Goal: Information Seeking & Learning: Learn about a topic

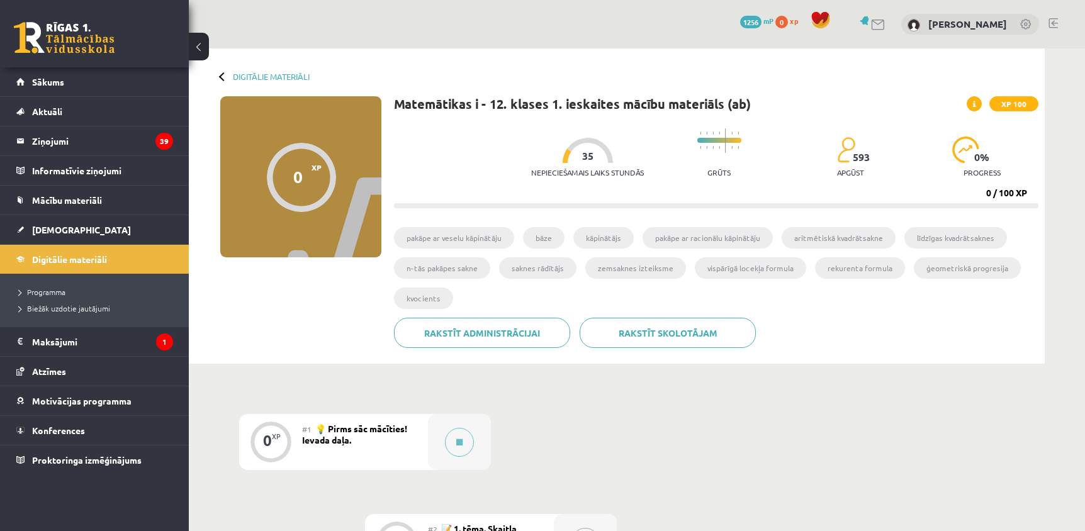
scroll to position [202, 0]
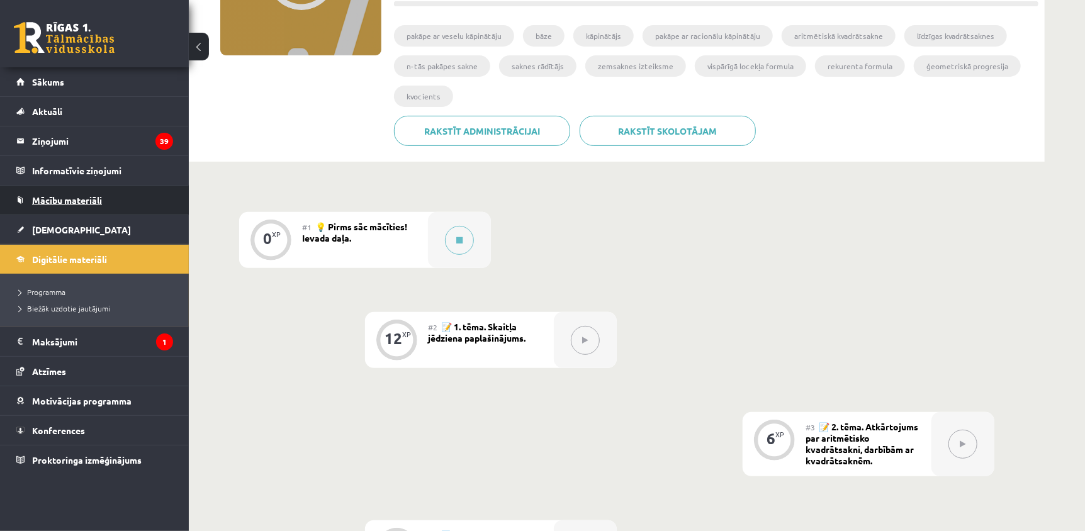
click at [72, 193] on link "Mācību materiāli" at bounding box center [94, 200] width 157 height 29
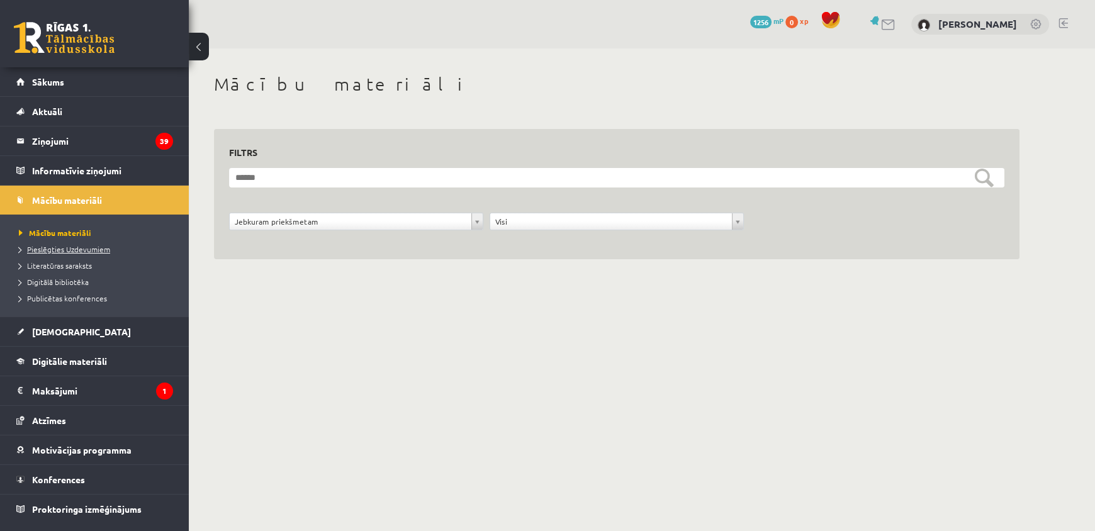
click at [70, 249] on span "Pieslēgties Uzdevumiem" at bounding box center [64, 249] width 91 height 10
click at [54, 142] on legend "Ziņojumi 39" at bounding box center [102, 141] width 141 height 29
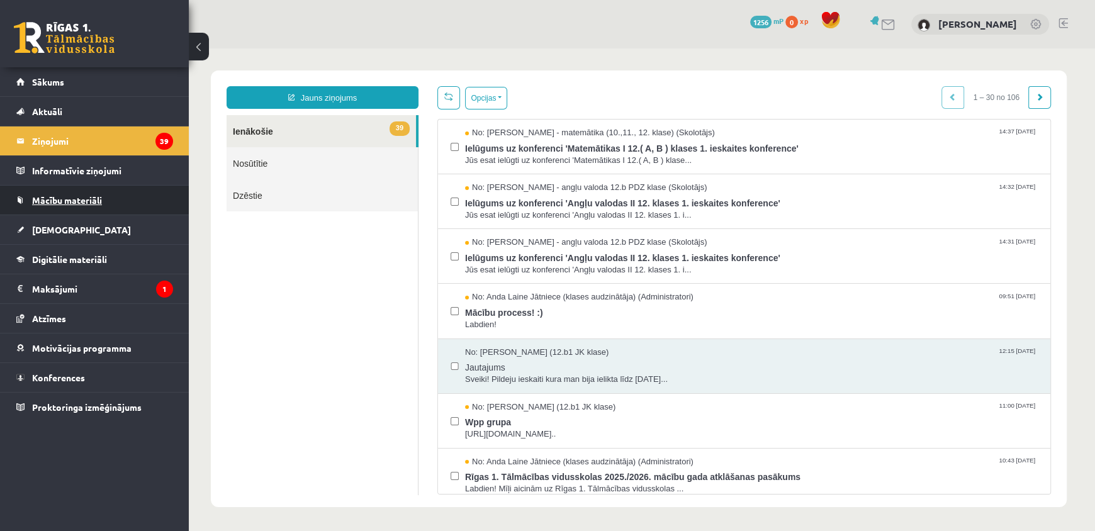
click at [60, 198] on span "Mācību materiāli" at bounding box center [67, 200] width 70 height 11
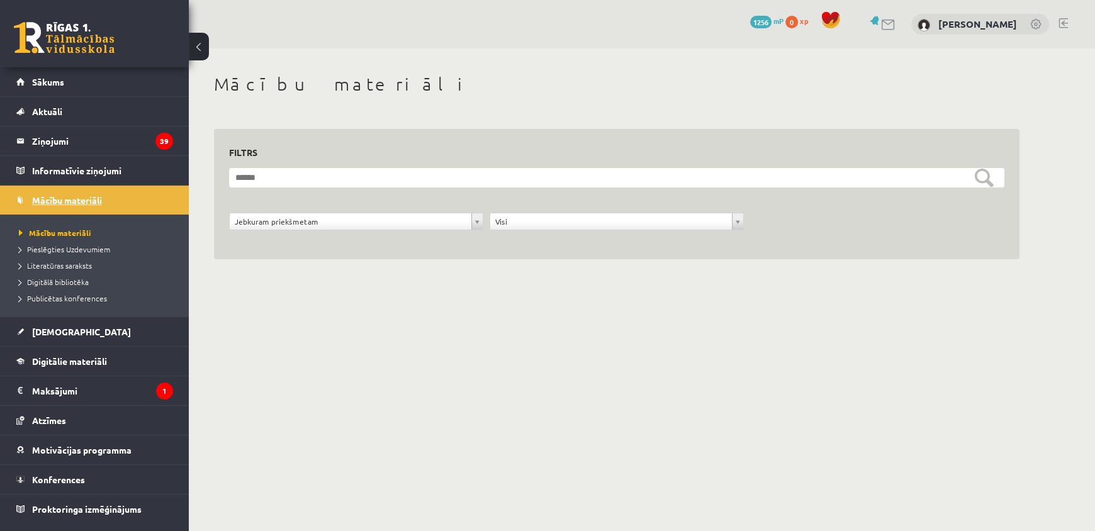
click at [45, 203] on span "Mācību materiāli" at bounding box center [67, 200] width 70 height 11
click at [63, 368] on link "Digitālie materiāli" at bounding box center [94, 361] width 157 height 29
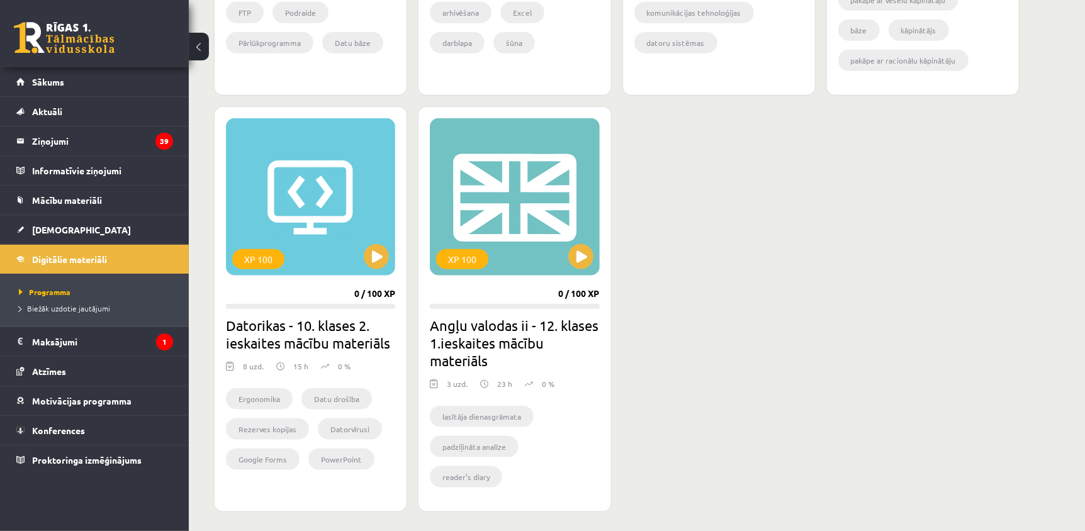
scroll to position [683, 0]
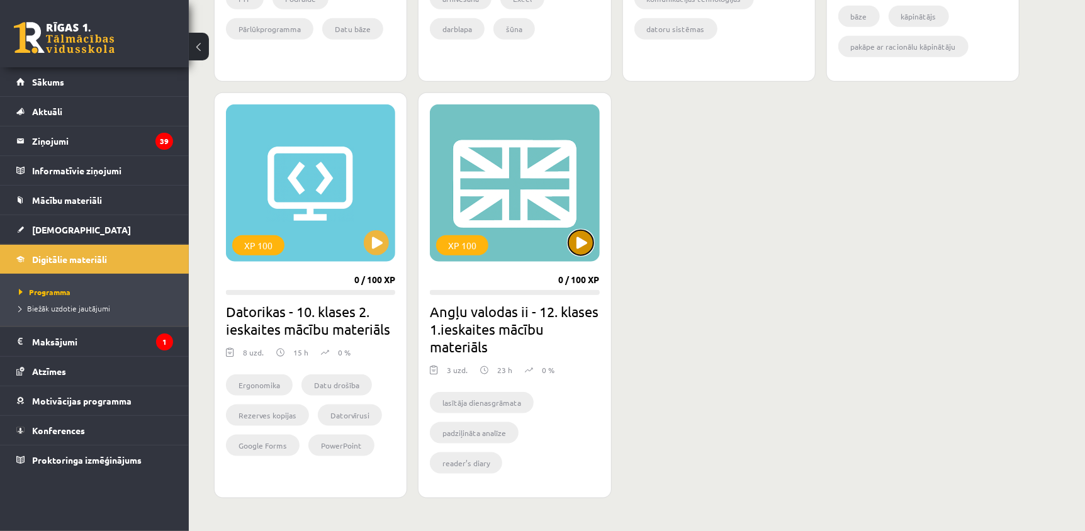
click at [577, 251] on button at bounding box center [580, 242] width 25 height 25
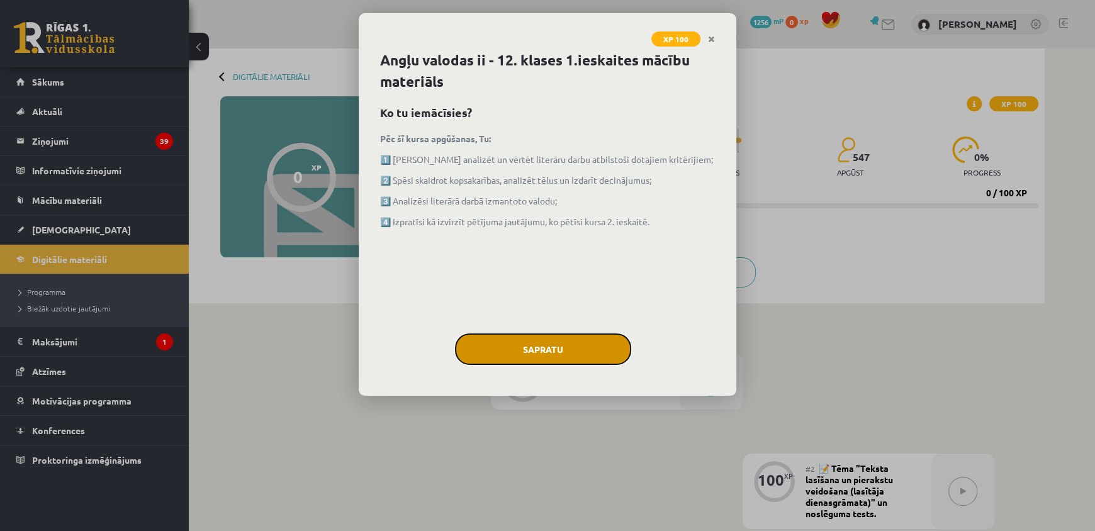
click at [547, 341] on button "Sapratu" at bounding box center [543, 349] width 176 height 31
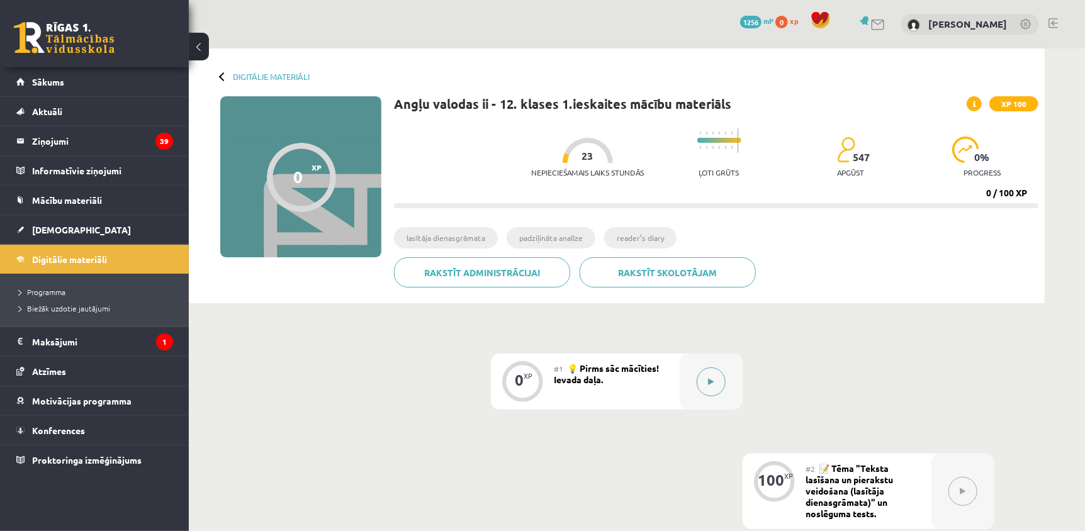
click at [704, 380] on button at bounding box center [711, 382] width 29 height 29
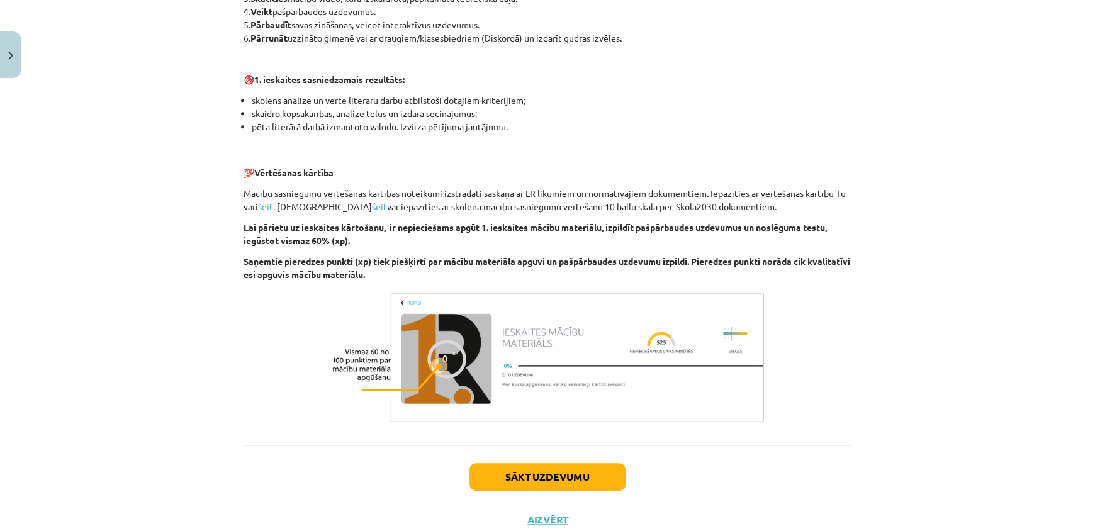
scroll to position [793, 0]
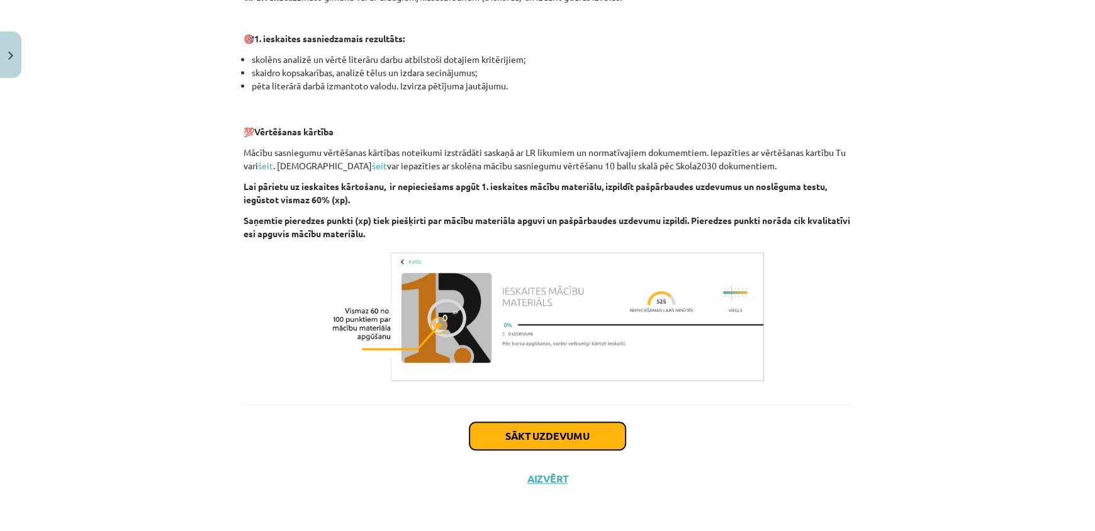
click at [527, 439] on button "Sākt uzdevumu" at bounding box center [548, 436] width 156 height 28
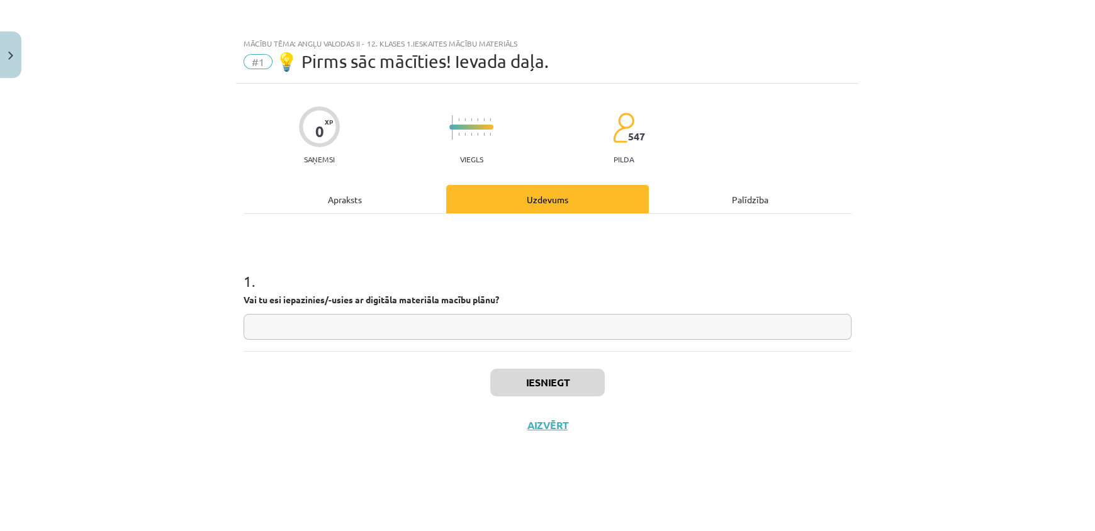
scroll to position [0, 0]
click at [354, 324] on input "text" at bounding box center [548, 327] width 608 height 26
click at [296, 329] on input "*" at bounding box center [548, 327] width 608 height 26
type input "***"
click at [558, 382] on button "Iesniegt" at bounding box center [547, 383] width 115 height 28
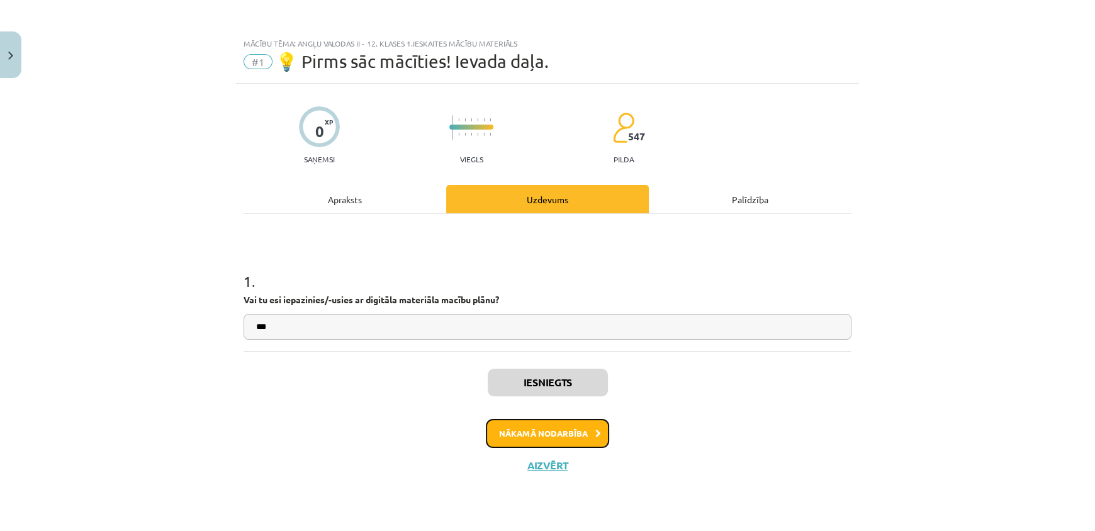
click at [559, 431] on button "Nākamā nodarbība" at bounding box center [547, 433] width 123 height 29
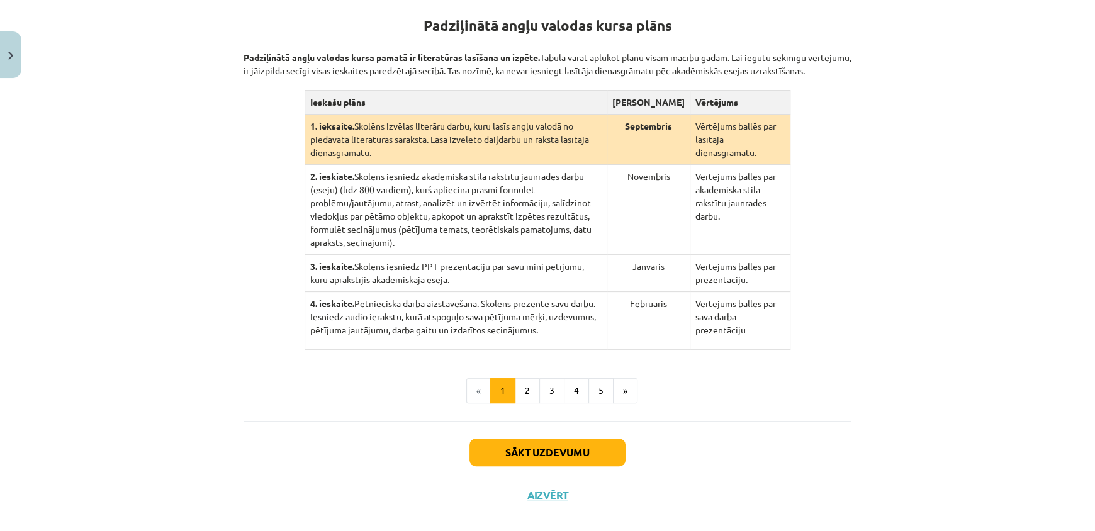
scroll to position [253, 0]
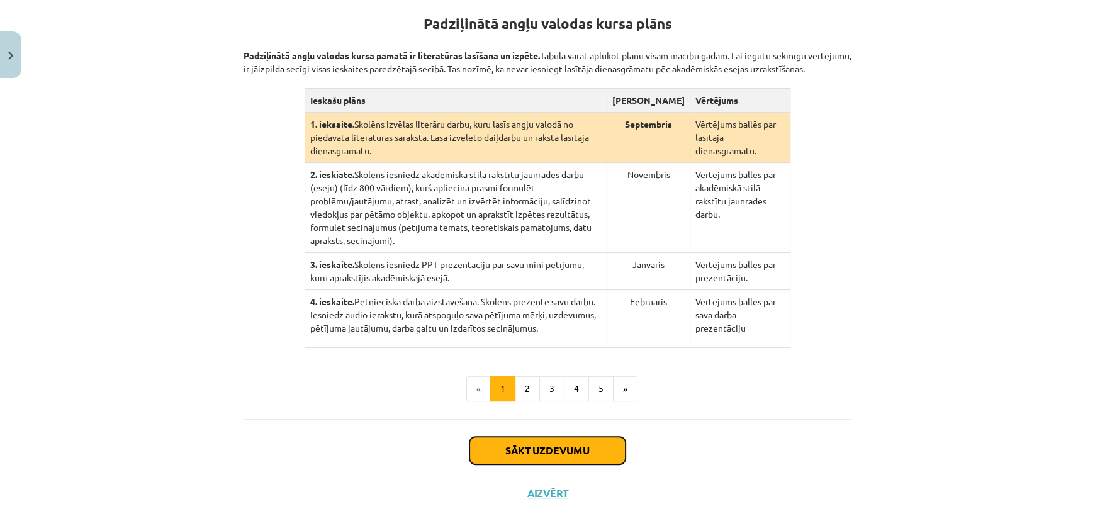
click at [550, 442] on button "Sākt uzdevumu" at bounding box center [548, 451] width 156 height 28
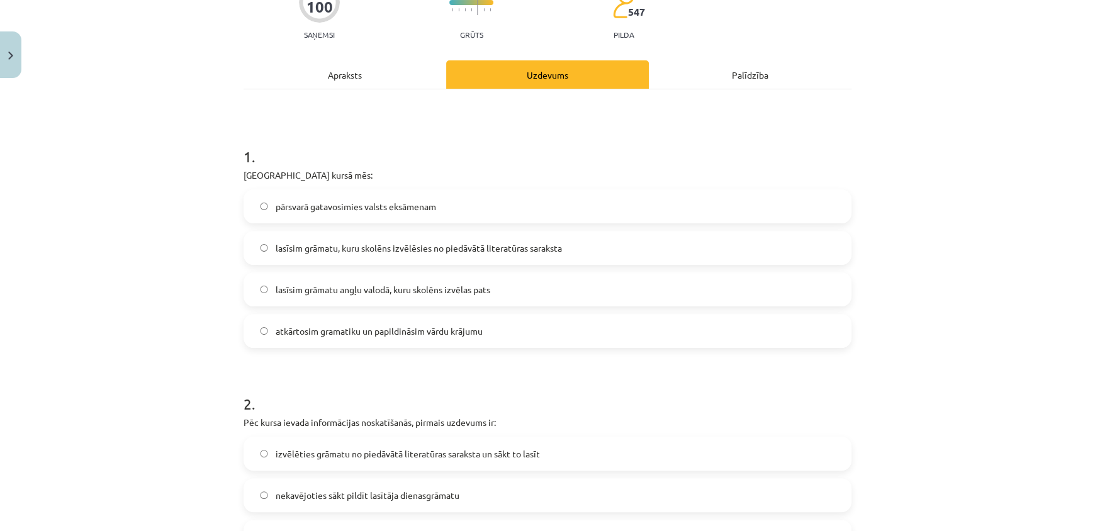
scroll to position [142, 0]
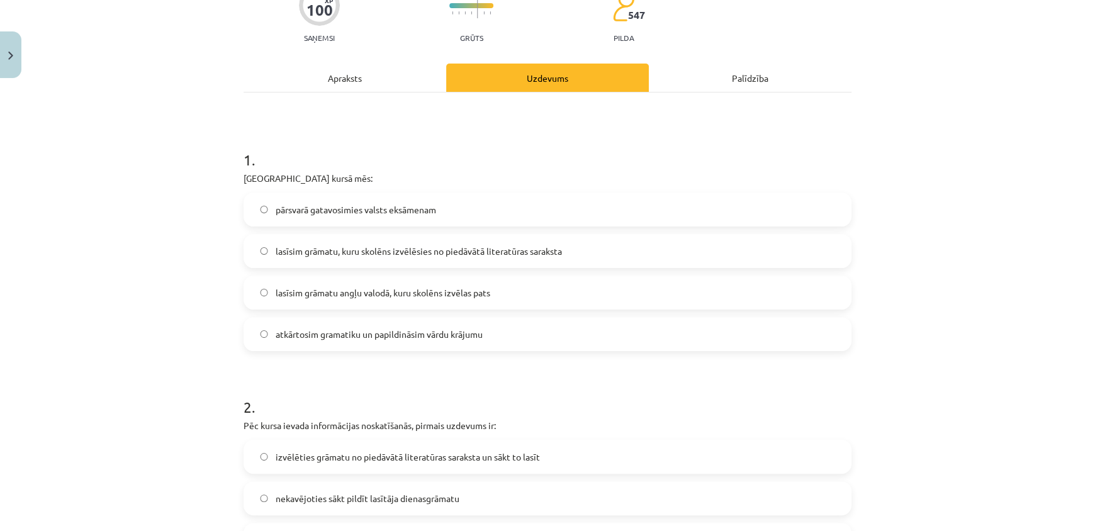
click at [314, 247] on span "lasīsim grāmatu, kuru skolēns izvēlēsies no piedāvātā literatūras saraksta" at bounding box center [419, 251] width 286 height 13
click at [315, 293] on span "lasīsim grāmatu angļu valodā, kuru skolēns izvēlas pats" at bounding box center [383, 292] width 215 height 13
click at [309, 339] on span "atkārtosim gramatiku un papildināsim vārdu krājumu" at bounding box center [379, 334] width 207 height 13
click at [311, 248] on span "lasīsim grāmatu, kuru skolēns izvēlēsies no piedāvātā literatūras saraksta" at bounding box center [419, 251] width 286 height 13
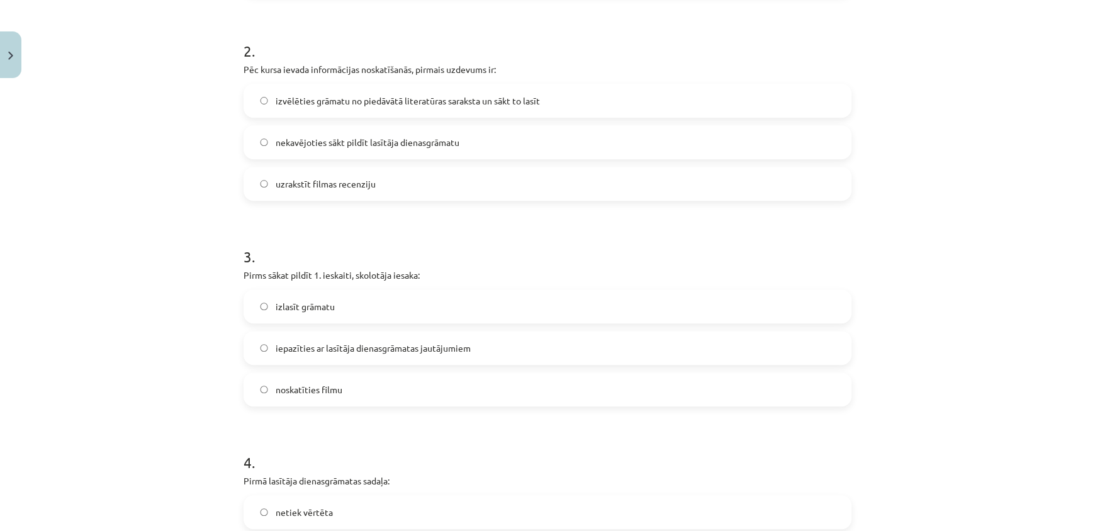
scroll to position [503, 0]
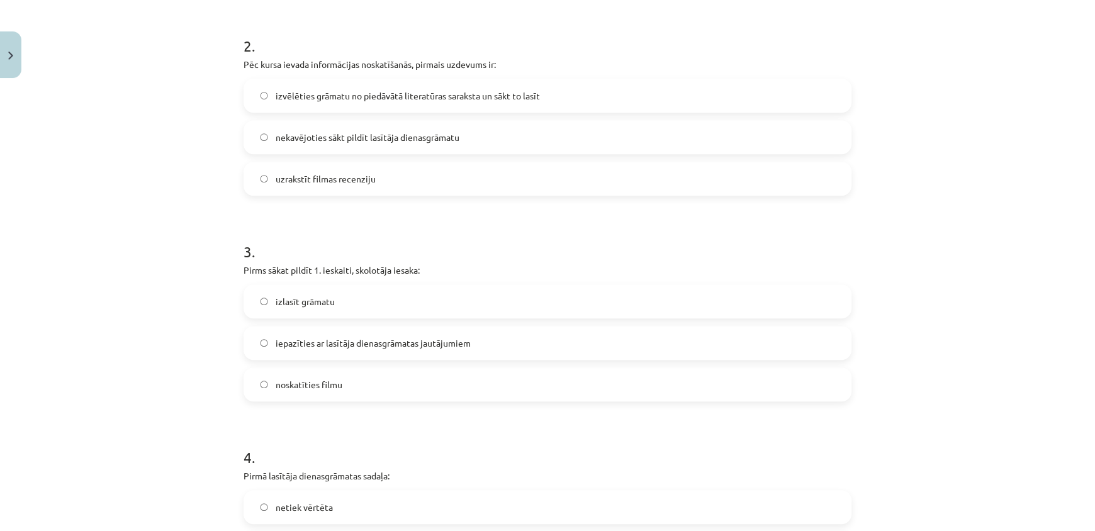
click at [812, 110] on label "izvēlēties grāmatu no piedāvātā literatūras saraksta un sākt to lasīt" at bounding box center [548, 95] width 606 height 31
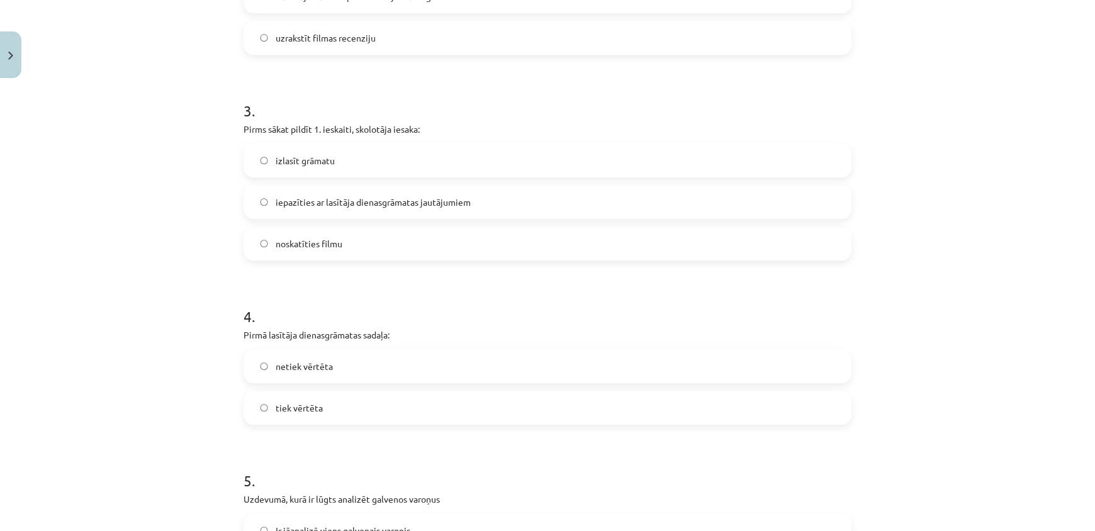
scroll to position [647, 0]
click at [687, 157] on label "izlasīt grāmatu" at bounding box center [548, 157] width 606 height 31
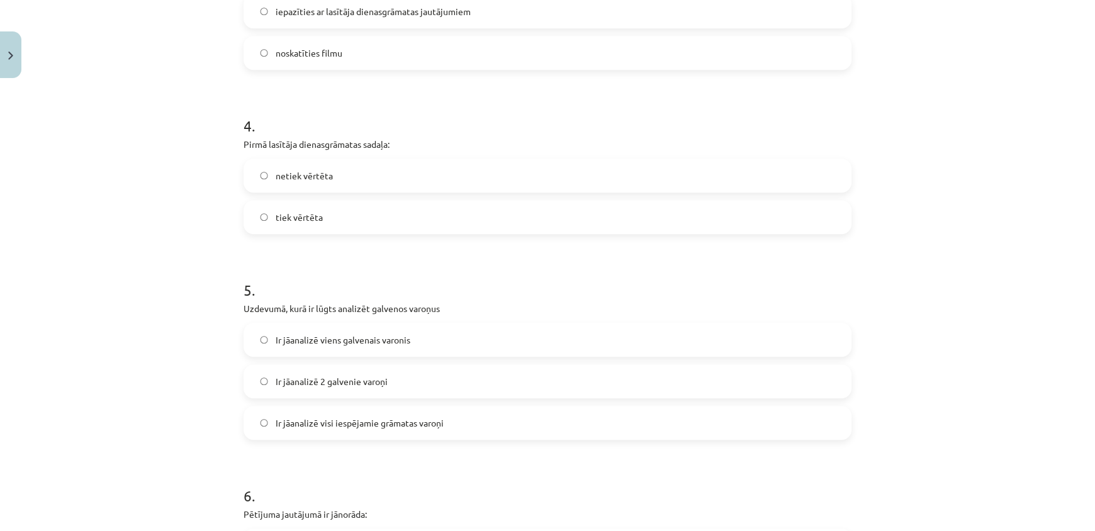
scroll to position [840, 0]
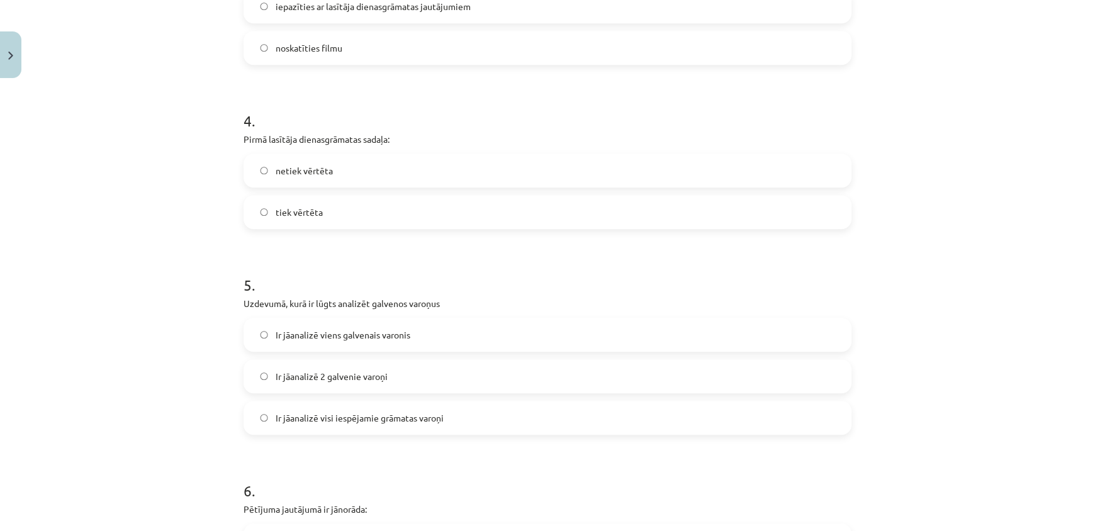
click at [833, 212] on label "tiek vērtēta" at bounding box center [548, 211] width 606 height 31
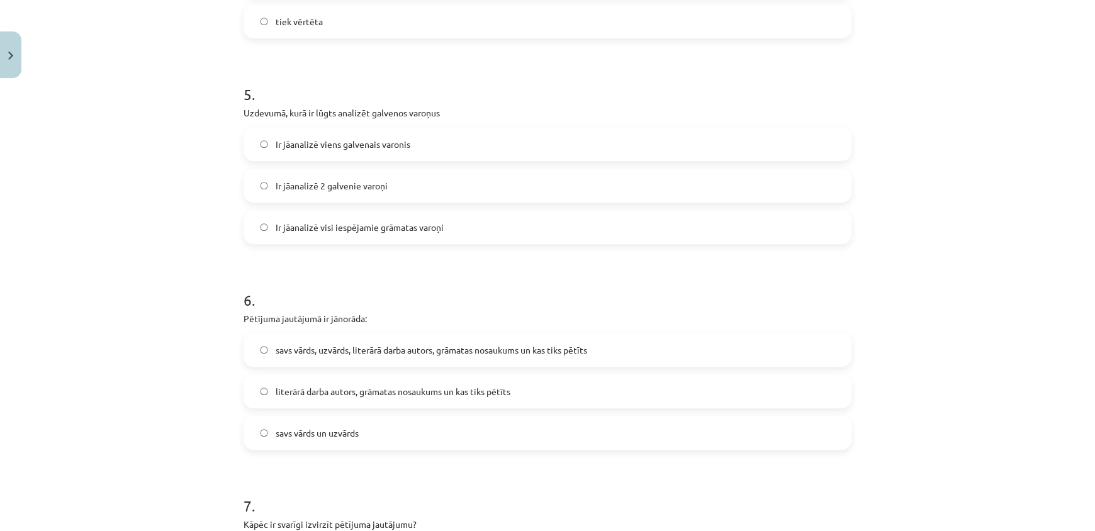
scroll to position [1039, 0]
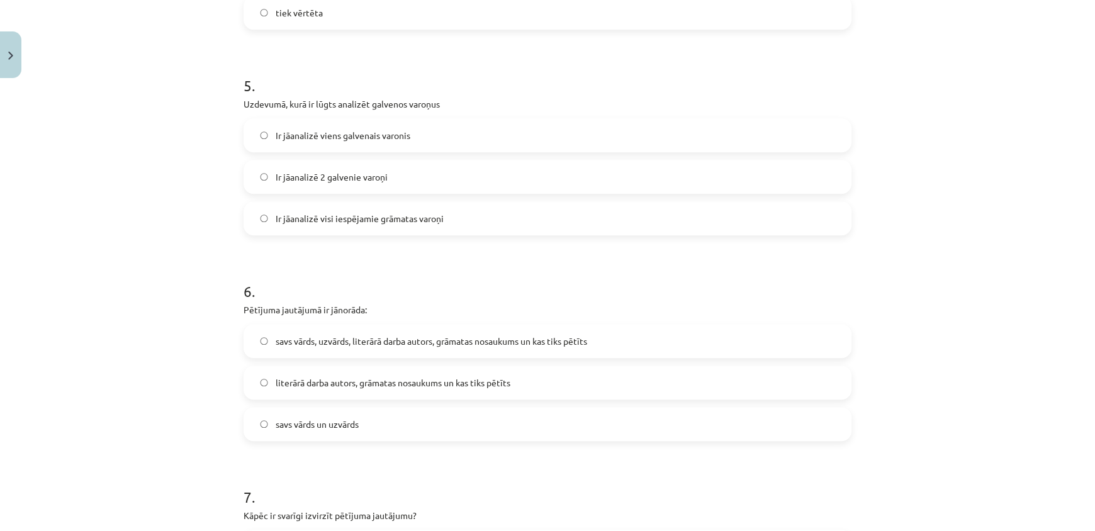
click at [825, 228] on label "Ir jāanalizē visi iespējamie grāmatas varoņi" at bounding box center [548, 218] width 606 height 31
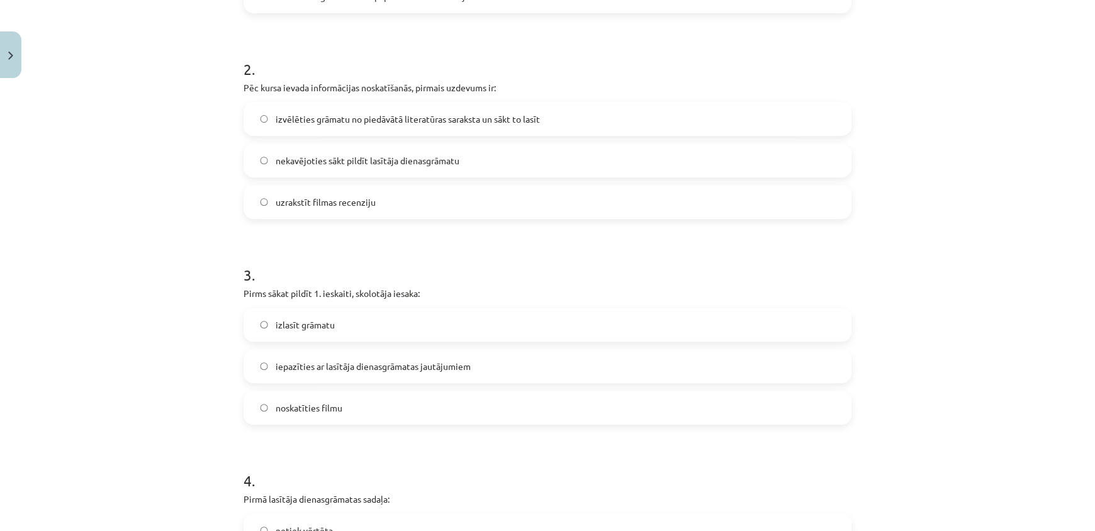
scroll to position [453, 0]
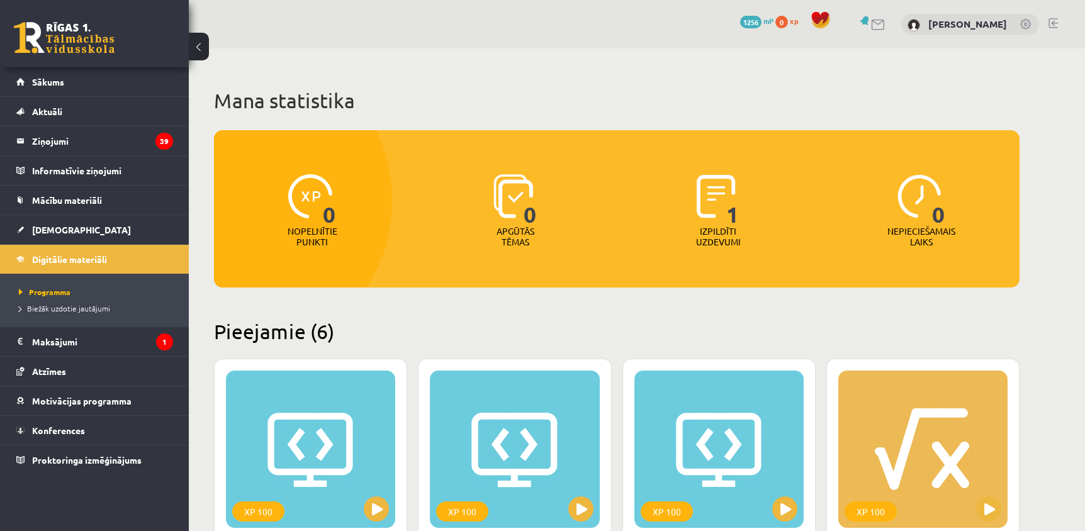
scroll to position [677, 0]
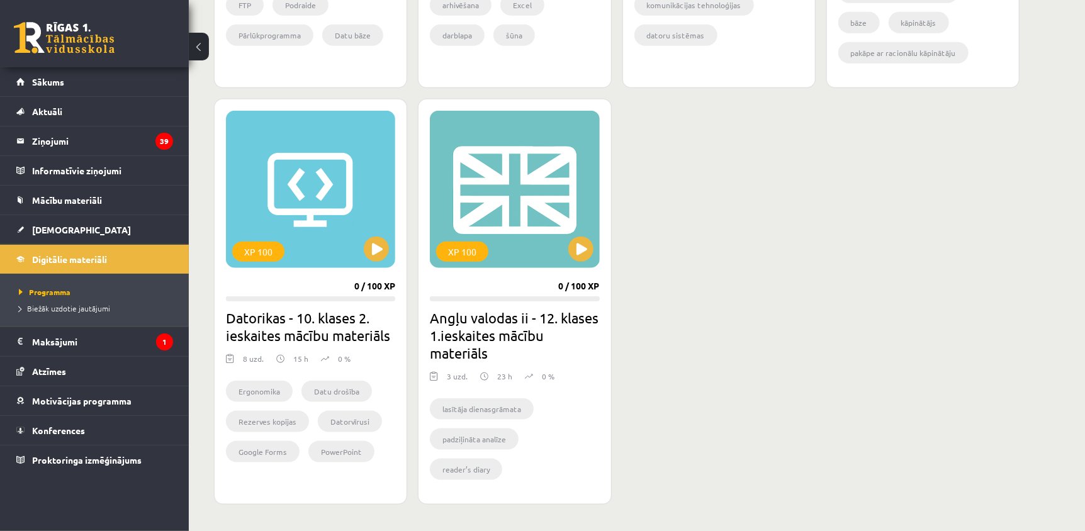
click at [471, 410] on li "lasītāja dienasgrāmata" at bounding box center [482, 408] width 104 height 21
click at [517, 410] on li "lasītāja dienasgrāmata" at bounding box center [482, 408] width 104 height 21
click at [477, 405] on li "lasītāja dienasgrāmata" at bounding box center [482, 408] width 104 height 21
click at [465, 461] on li "reader’s diary" at bounding box center [466, 469] width 72 height 21
click at [591, 246] on button at bounding box center [580, 249] width 25 height 25
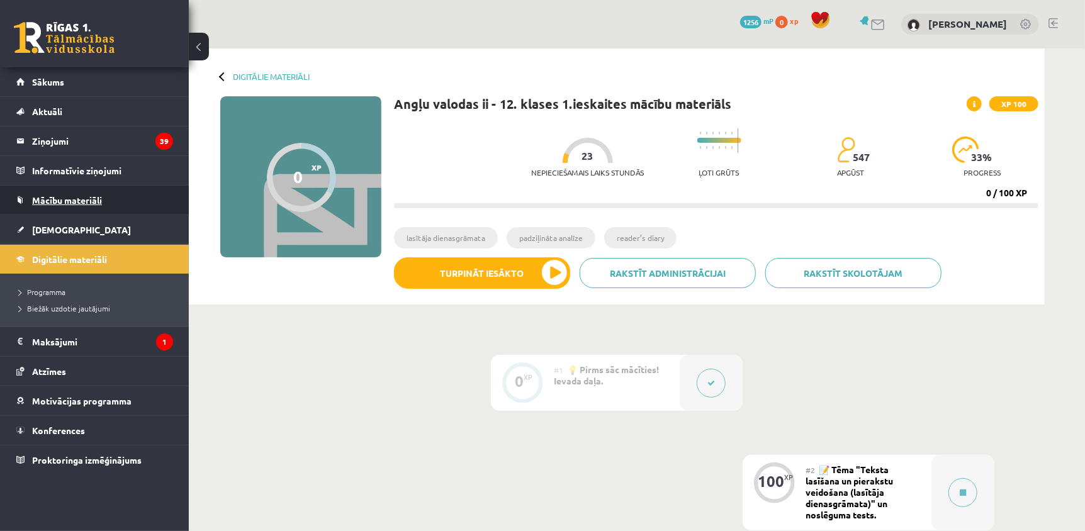
click at [54, 202] on span "Mācību materiāli" at bounding box center [67, 200] width 70 height 11
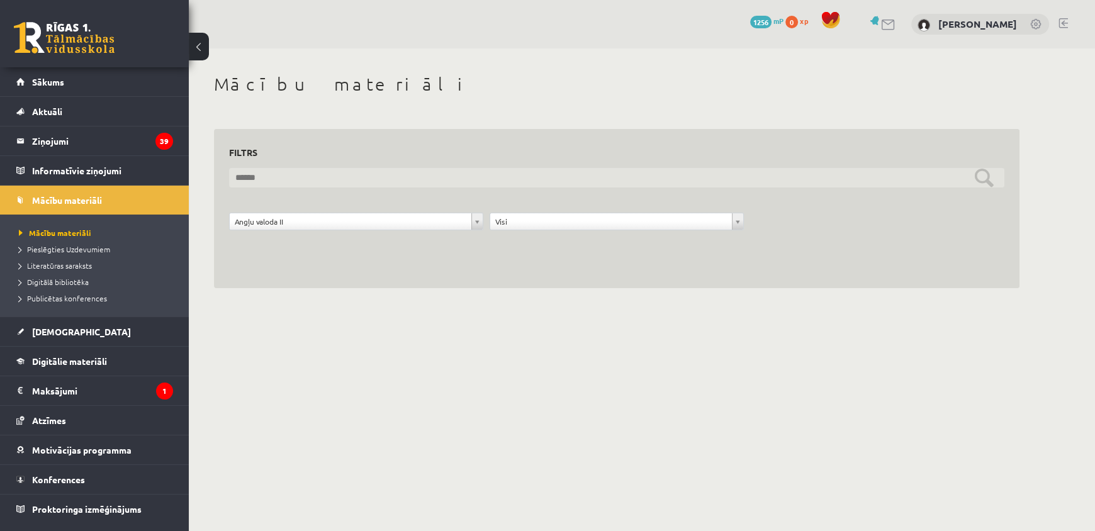
click at [791, 178] on input "text" at bounding box center [617, 178] width 776 height 20
click at [986, 177] on input "**********" at bounding box center [617, 178] width 776 height 20
click at [723, 178] on input "**********" at bounding box center [617, 178] width 776 height 20
type input "*"
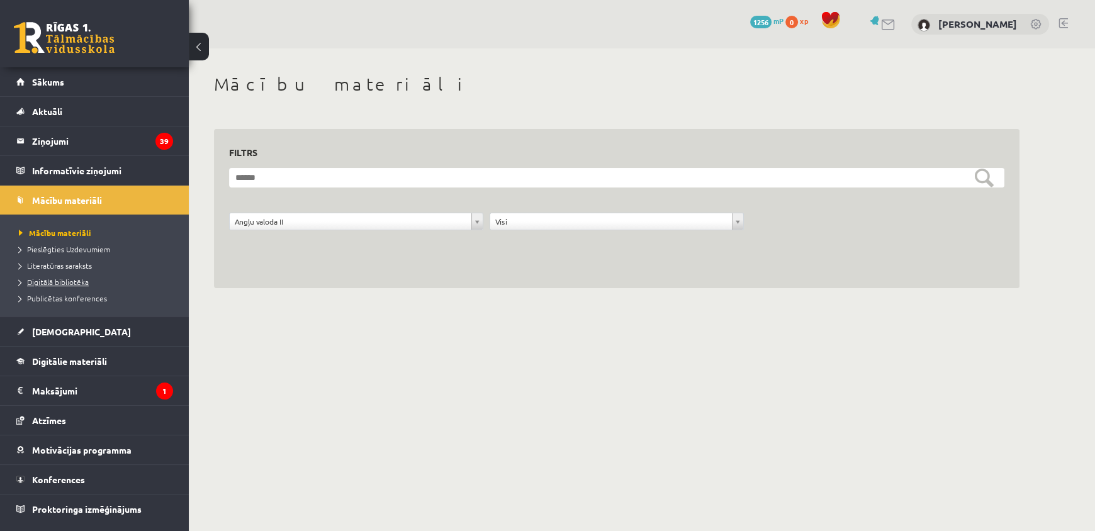
click at [54, 281] on span "Digitālā bibliotēka" at bounding box center [54, 282] width 70 height 10
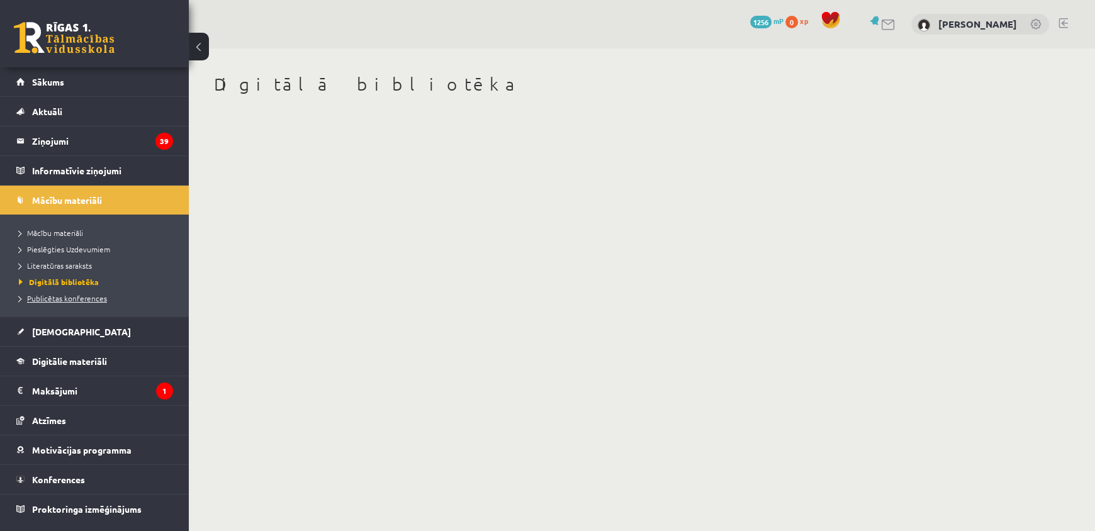
click at [55, 295] on span "Publicētas konferences" at bounding box center [63, 298] width 88 height 10
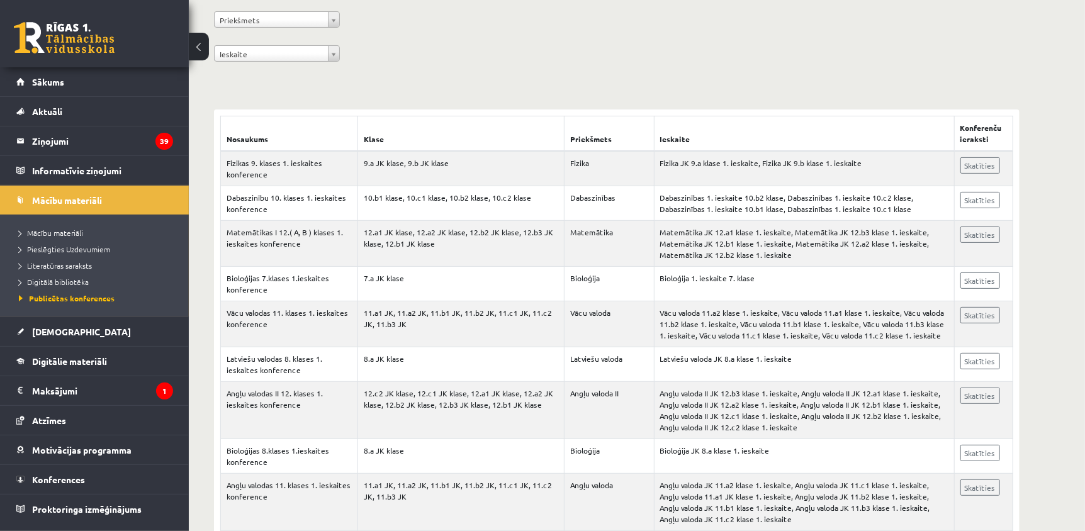
scroll to position [193, 0]
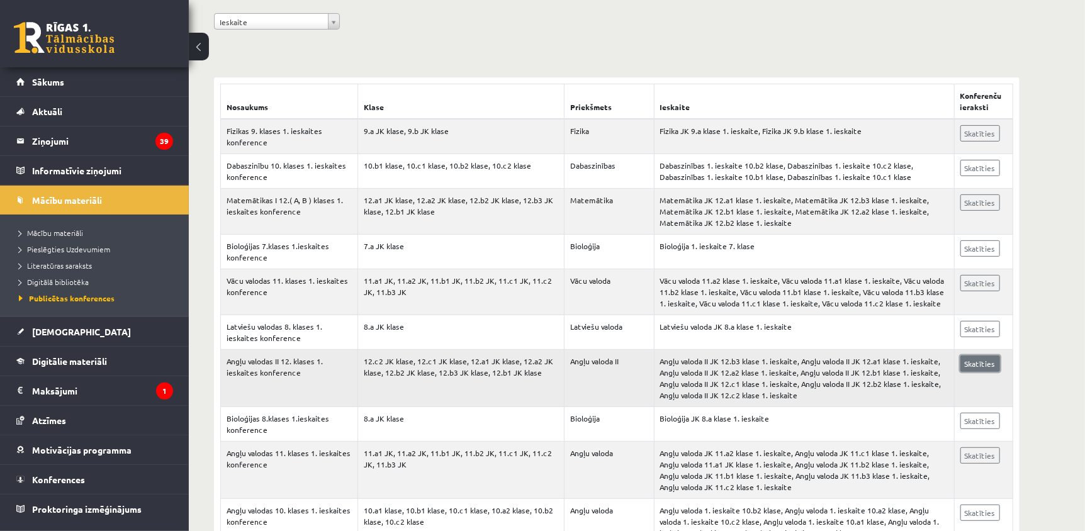
click at [973, 364] on link "Skatīties" at bounding box center [981, 364] width 40 height 16
click at [91, 363] on span "Digitālie materiāli" at bounding box center [69, 361] width 75 height 11
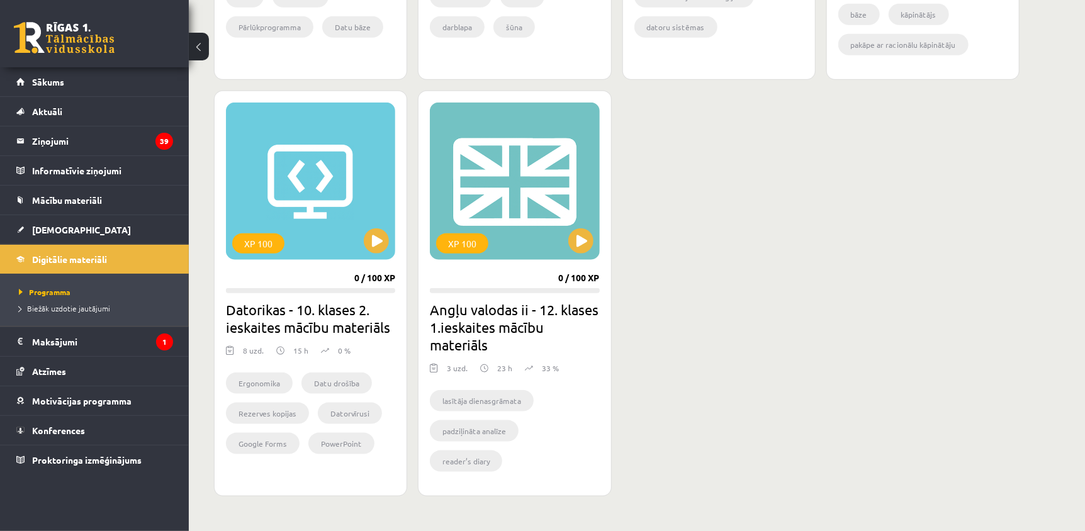
scroll to position [687, 0]
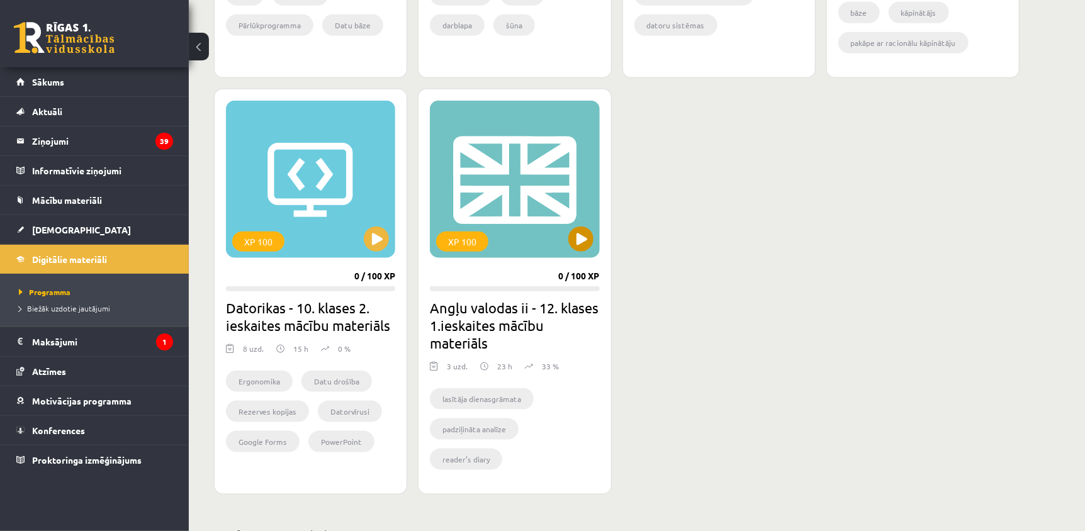
click at [564, 206] on div "XP 100" at bounding box center [514, 179] width 169 height 157
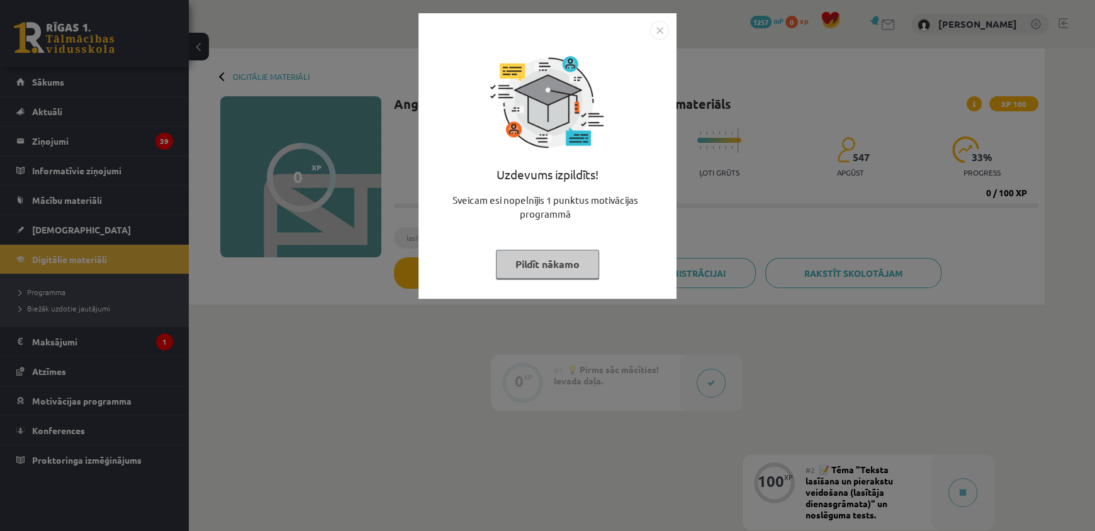
click at [549, 271] on button "Pildīt nākamo" at bounding box center [547, 264] width 103 height 29
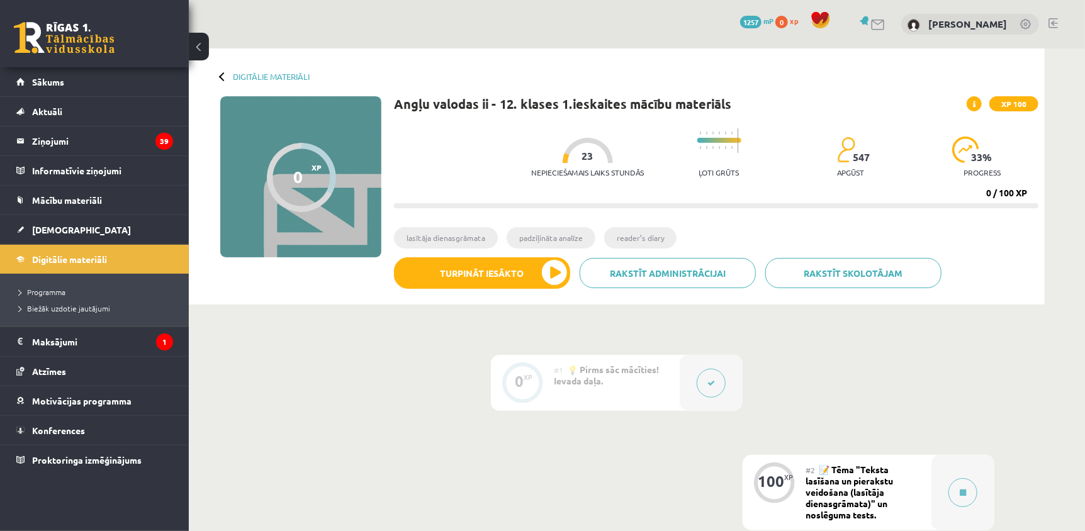
click at [457, 237] on li "lasītāja dienasgrāmata" at bounding box center [446, 237] width 104 height 21
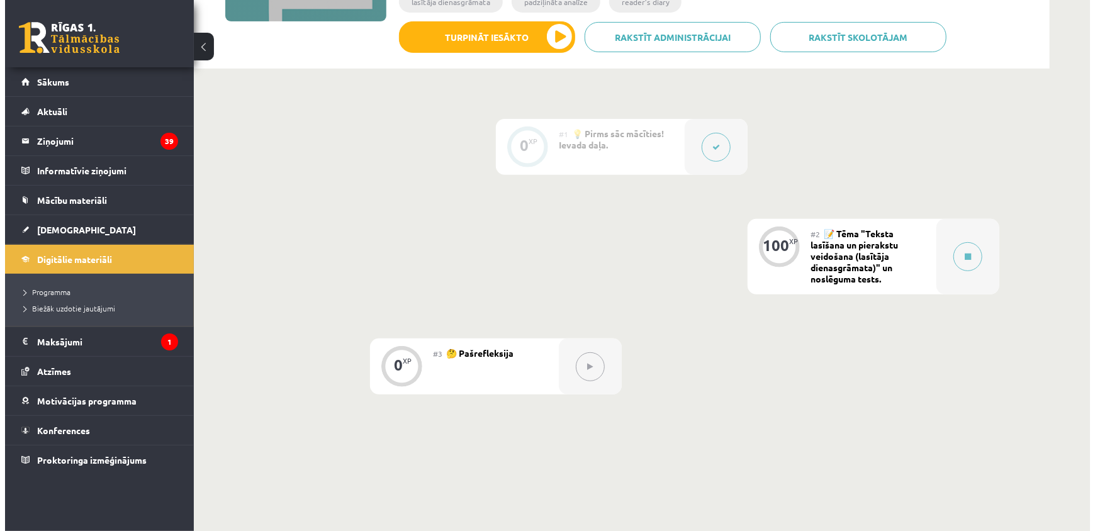
scroll to position [234, 0]
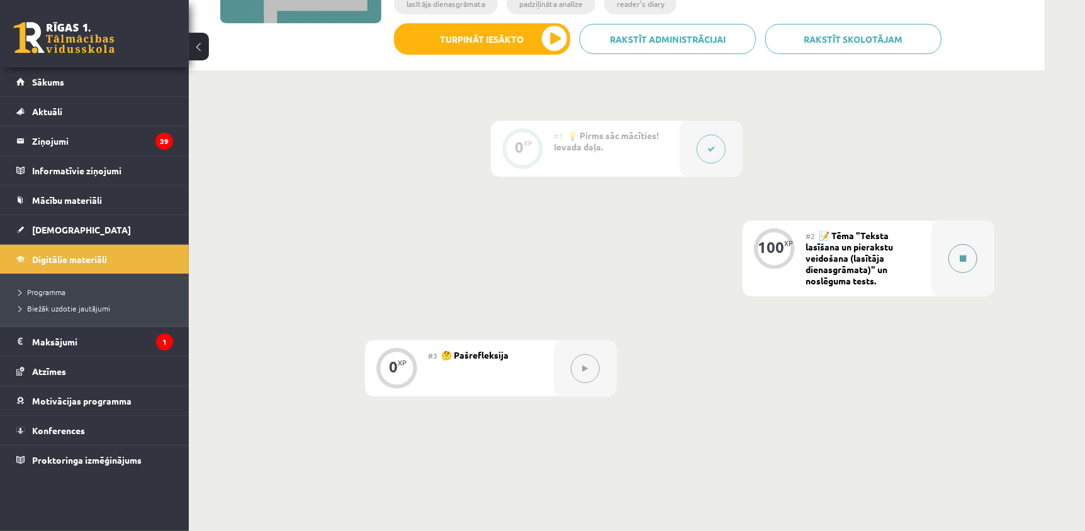
click at [932, 259] on div at bounding box center [963, 259] width 63 height 76
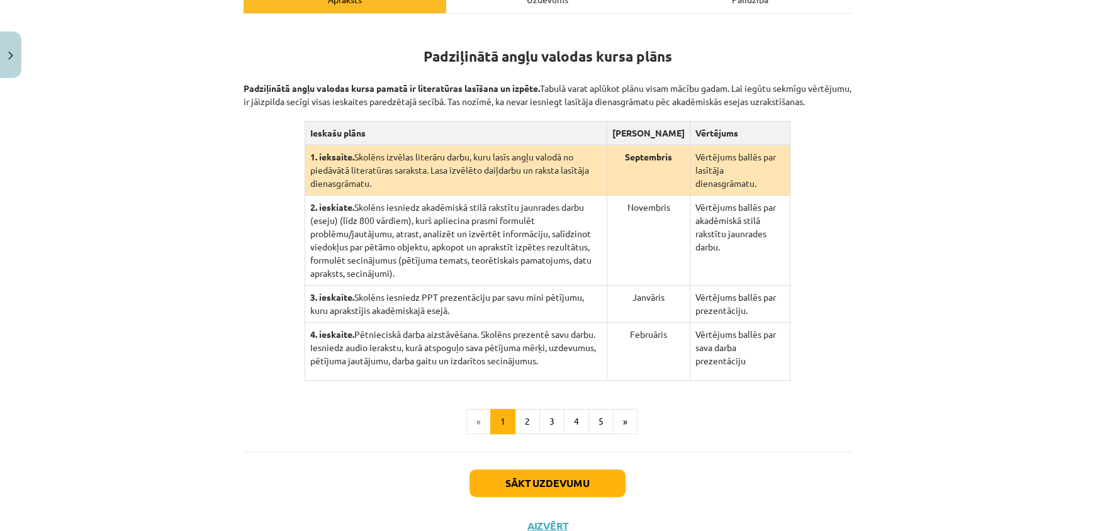
scroll to position [253, 0]
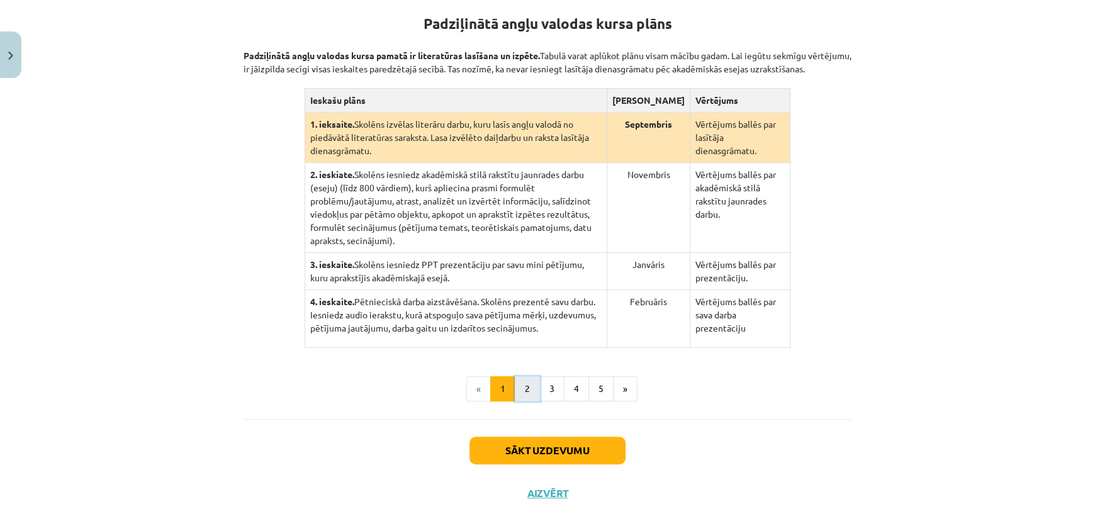
click at [528, 376] on button "2" at bounding box center [527, 388] width 25 height 25
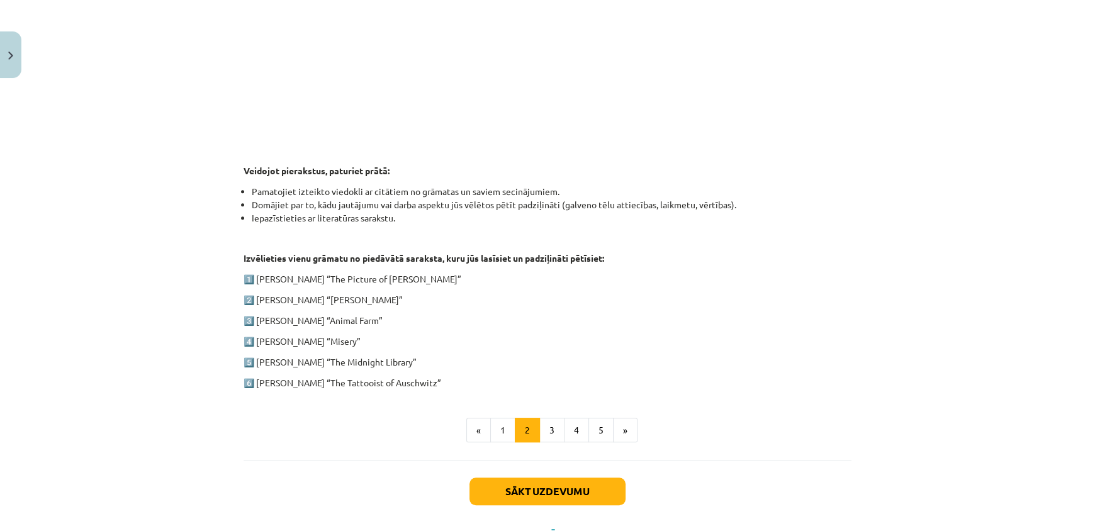
scroll to position [504, 0]
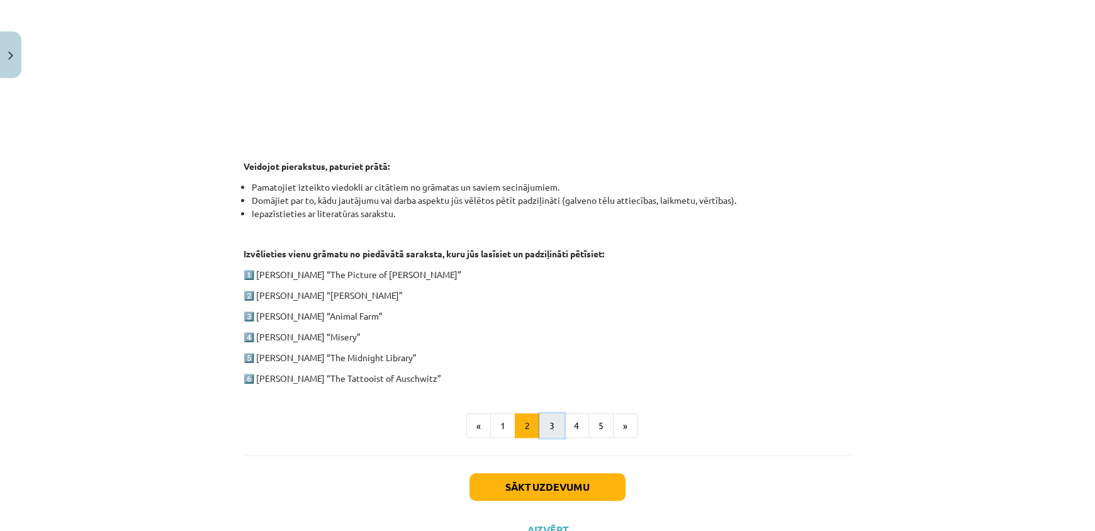
click at [550, 426] on button "3" at bounding box center [551, 426] width 25 height 25
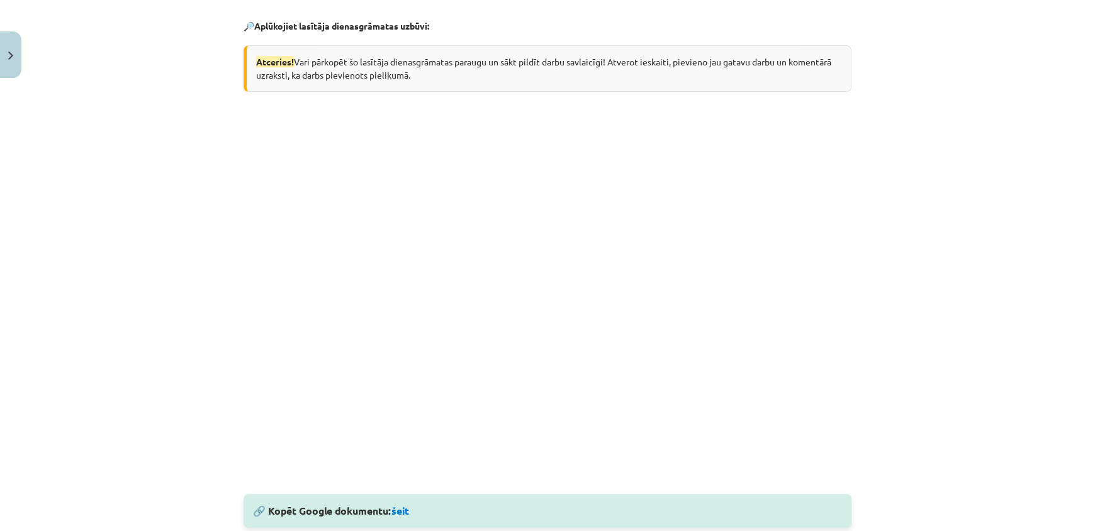
scroll to position [245, 0]
click at [906, 380] on div "Mācību tēma: Angļu valodas ii - 12. klases 1.ieskaites mācību materiāls #2 📝 Tē…" at bounding box center [547, 265] width 1095 height 531
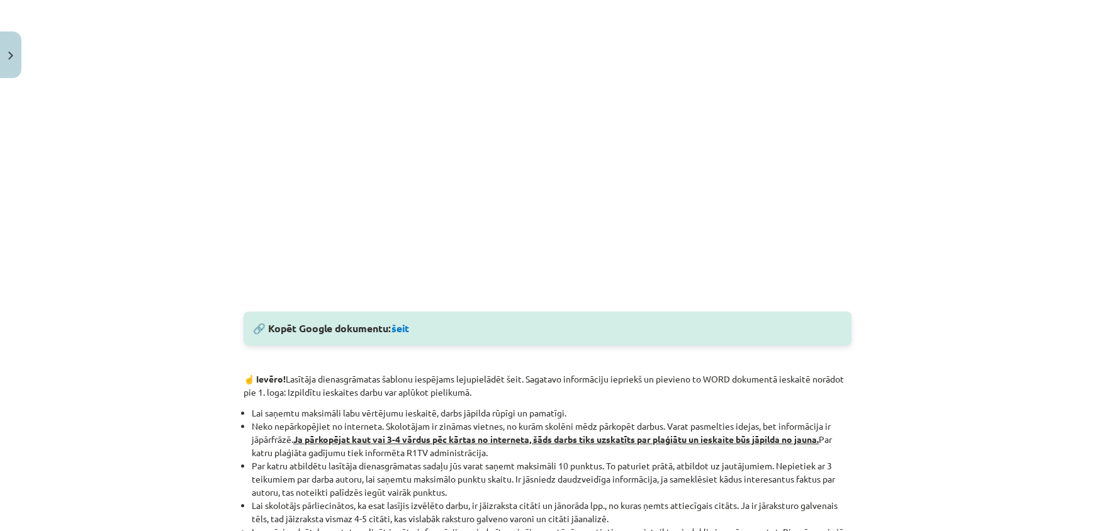
scroll to position [428, 0]
click at [395, 330] on link "šeit" at bounding box center [401, 329] width 18 height 13
click at [862, 230] on div "Mācību tēma: Angļu valodas ii - 12. klases 1.ieskaites mācību materiāls #2 📝 Tē…" at bounding box center [547, 265] width 1095 height 531
click at [992, 245] on div "Mācību tēma: Angļu valodas ii - 12. klases 1.ieskaites mācību materiāls #2 📝 Tē…" at bounding box center [547, 265] width 1095 height 531
click at [845, 244] on p at bounding box center [548, 124] width 608 height 361
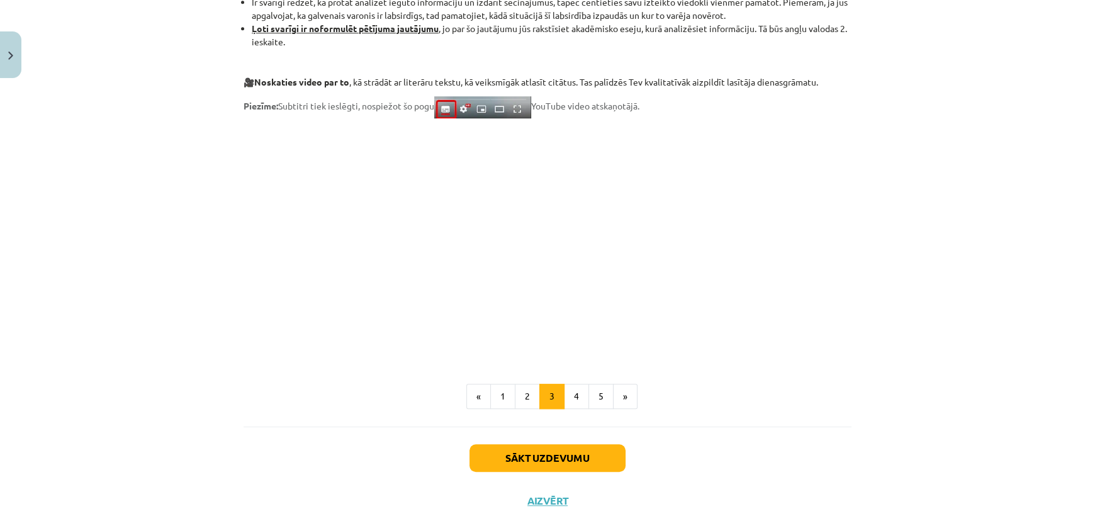
scroll to position [981, 0]
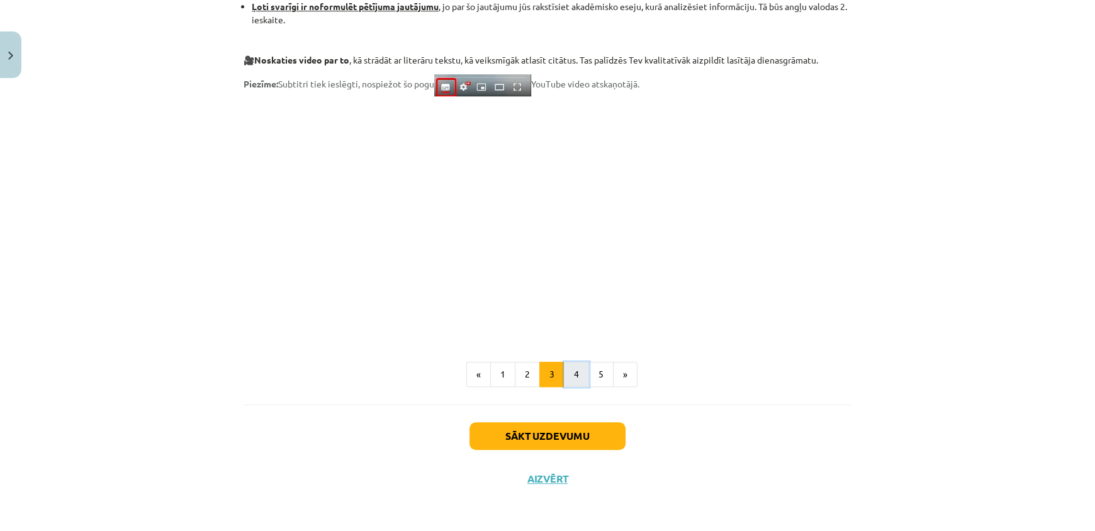
click at [575, 372] on button "4" at bounding box center [576, 374] width 25 height 25
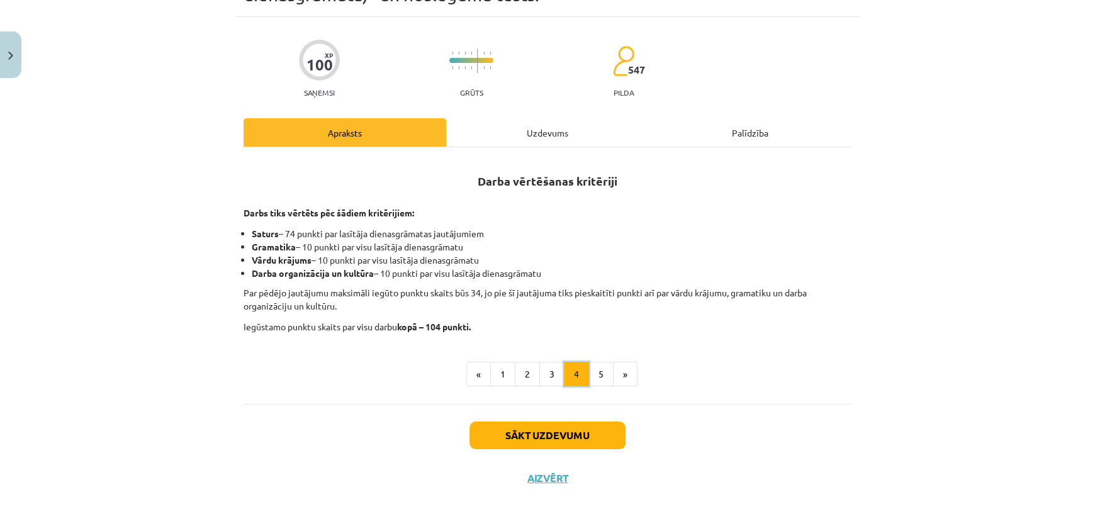
scroll to position [86, 0]
click at [589, 373] on button "5" at bounding box center [601, 375] width 25 height 25
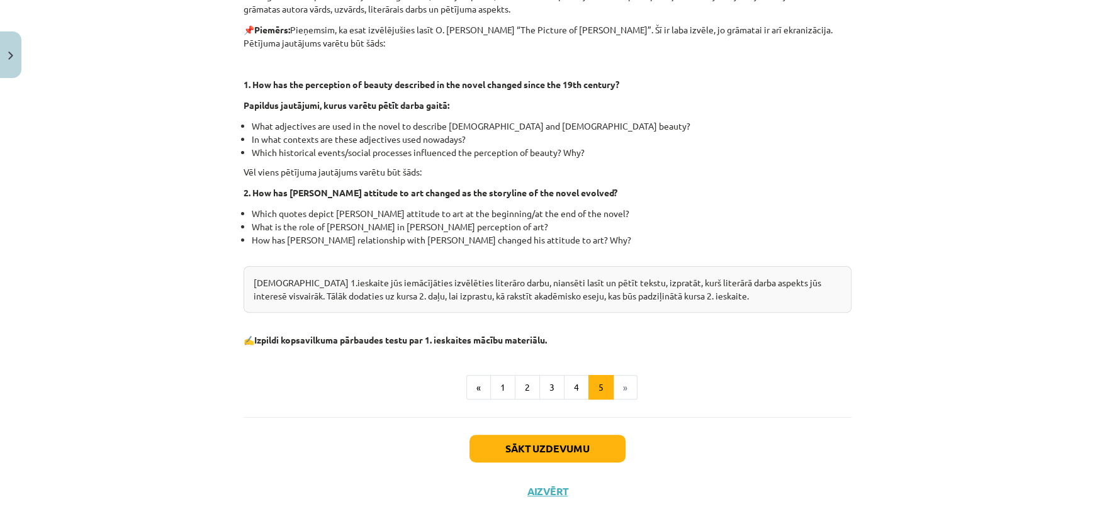
scroll to position [316, 0]
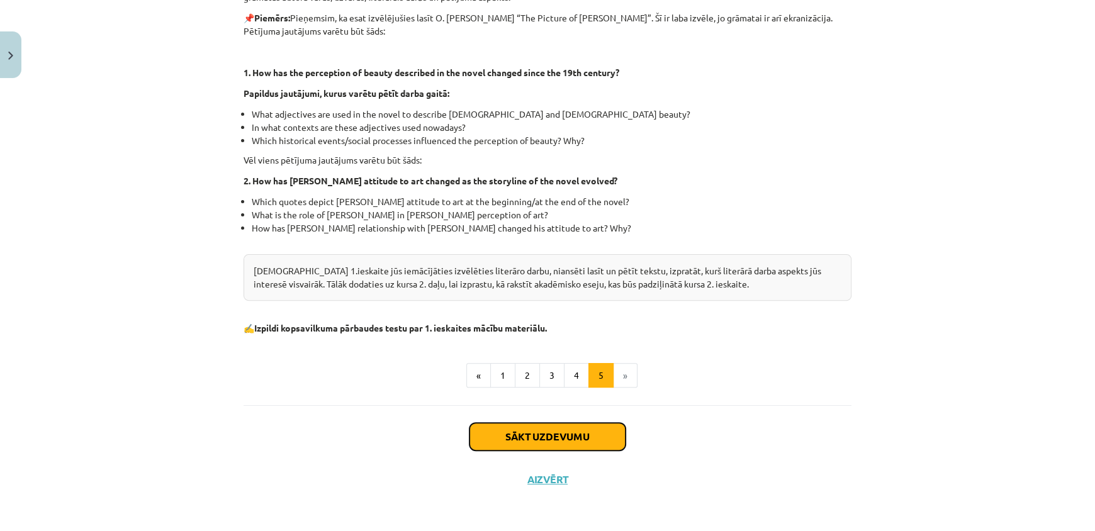
click at [592, 441] on button "Sākt uzdevumu" at bounding box center [548, 437] width 156 height 28
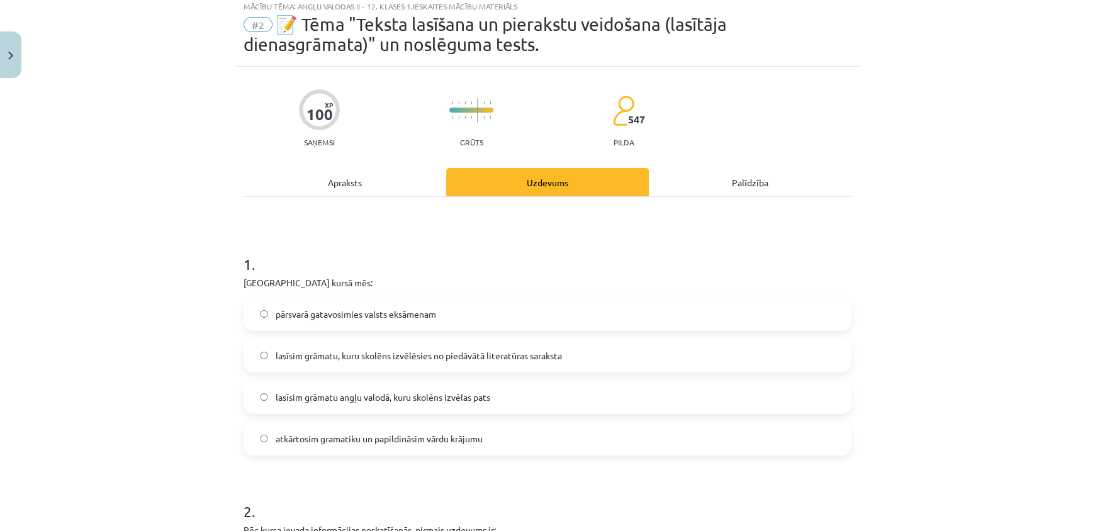
scroll to position [31, 0]
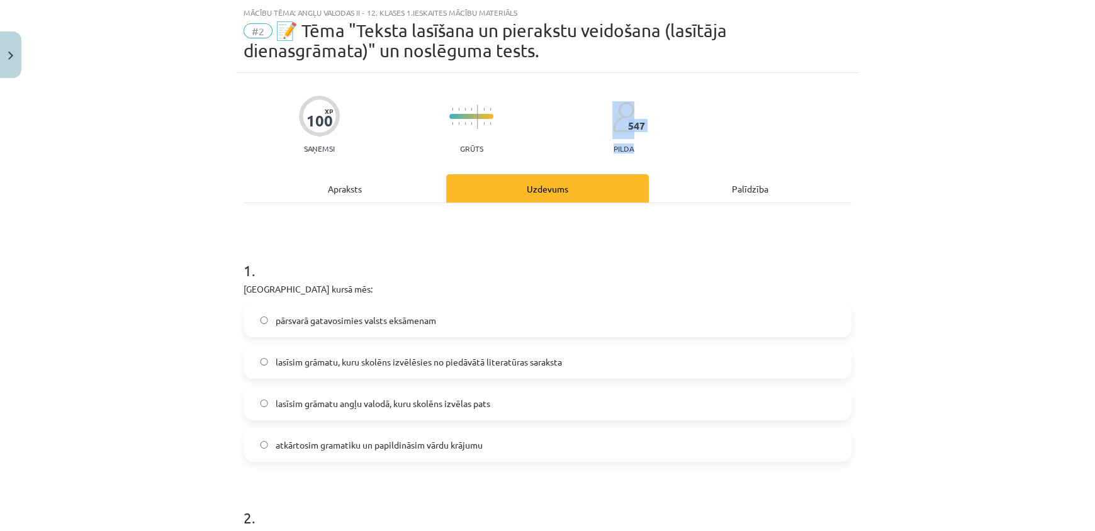
drag, startPoint x: 1081, startPoint y: 84, endPoint x: 1082, endPoint y: 145, distance: 61.1
click at [1082, 145] on div "Mācību tēma: Angļu valodas ii - 12. klases 1.ieskaites mācību materiāls #2 📝 Tē…" at bounding box center [547, 265] width 1095 height 531
click at [1003, 201] on div "Mācību tēma: Angļu valodas ii - 12. klases 1.ieskaites mācību materiāls #2 📝 Tē…" at bounding box center [547, 265] width 1095 height 531
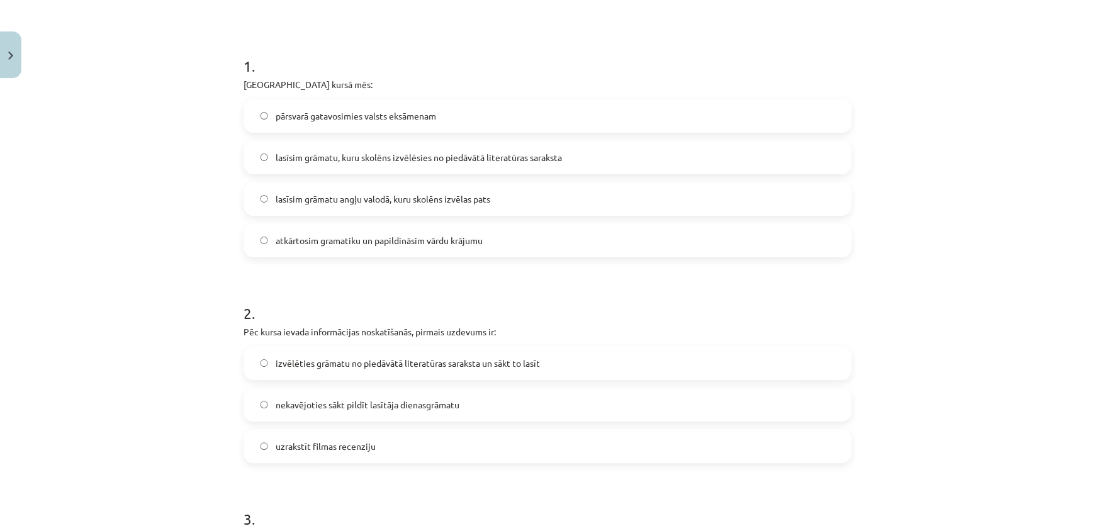
scroll to position [254, 0]
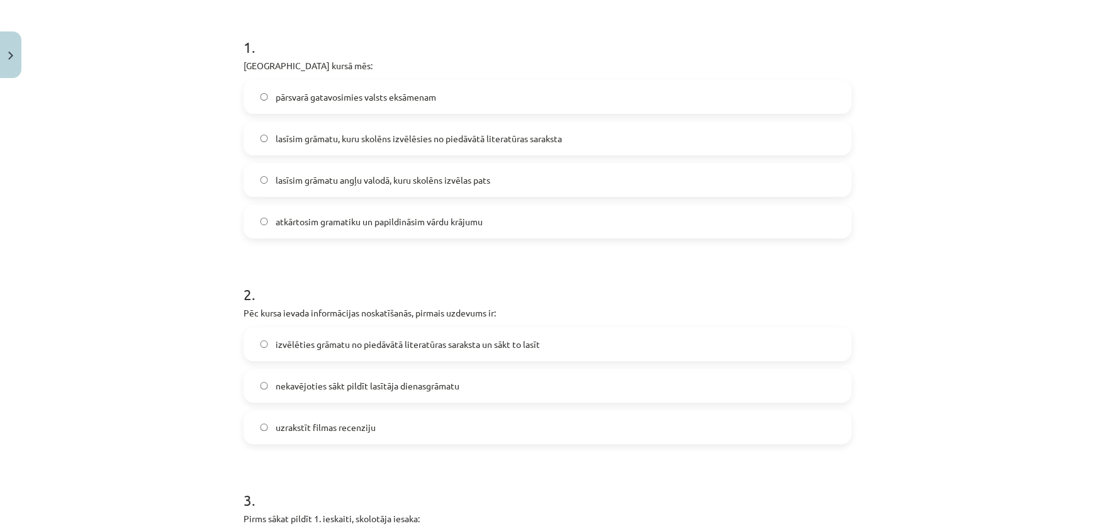
click at [617, 129] on label "lasīsim grāmatu, kuru skolēns izvēlēsies no piedāvātā literatūras saraksta" at bounding box center [548, 138] width 606 height 31
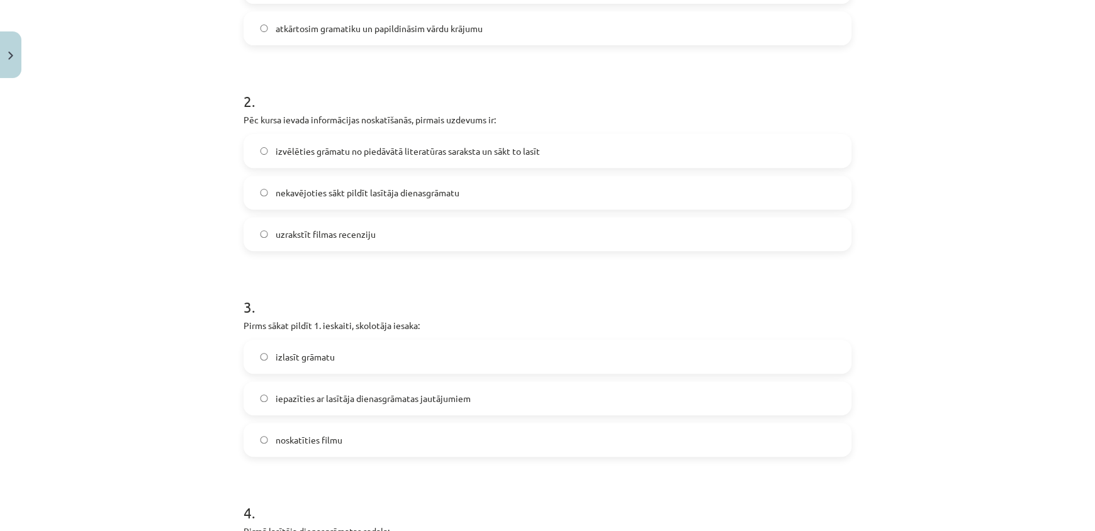
scroll to position [456, 0]
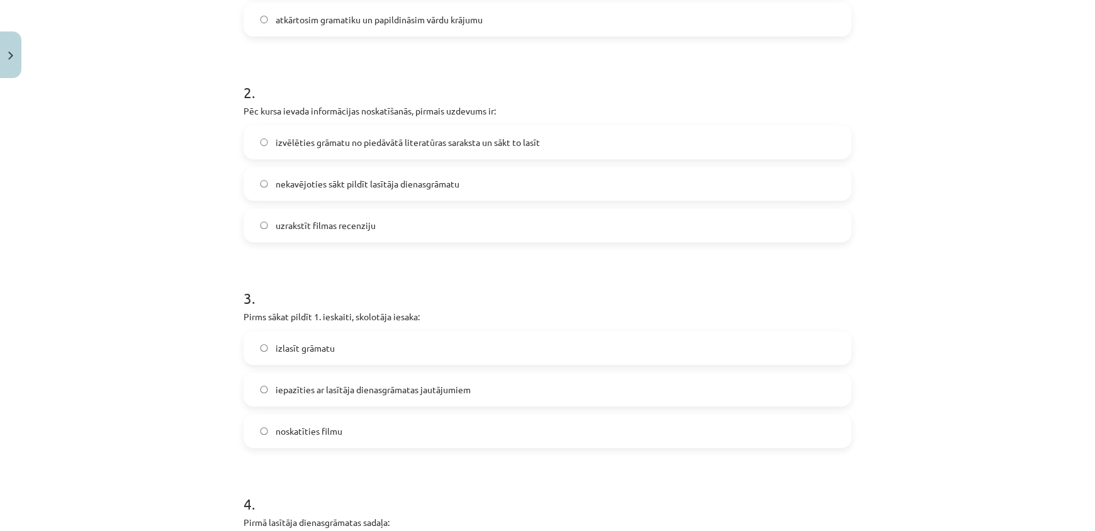
click at [808, 144] on label "izvēlēties grāmatu no piedāvātā literatūras saraksta un sākt to lasīt" at bounding box center [548, 142] width 606 height 31
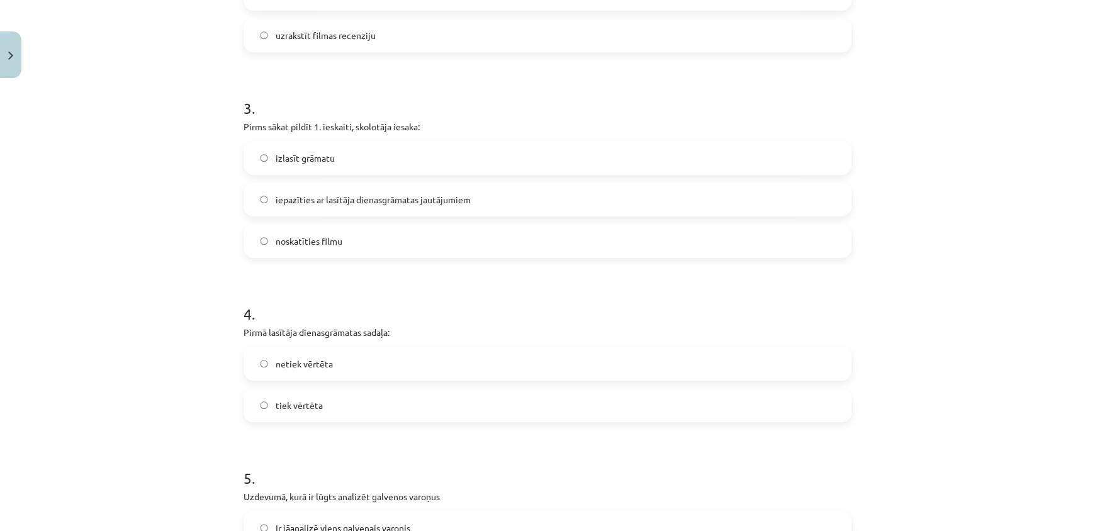
scroll to position [655, 0]
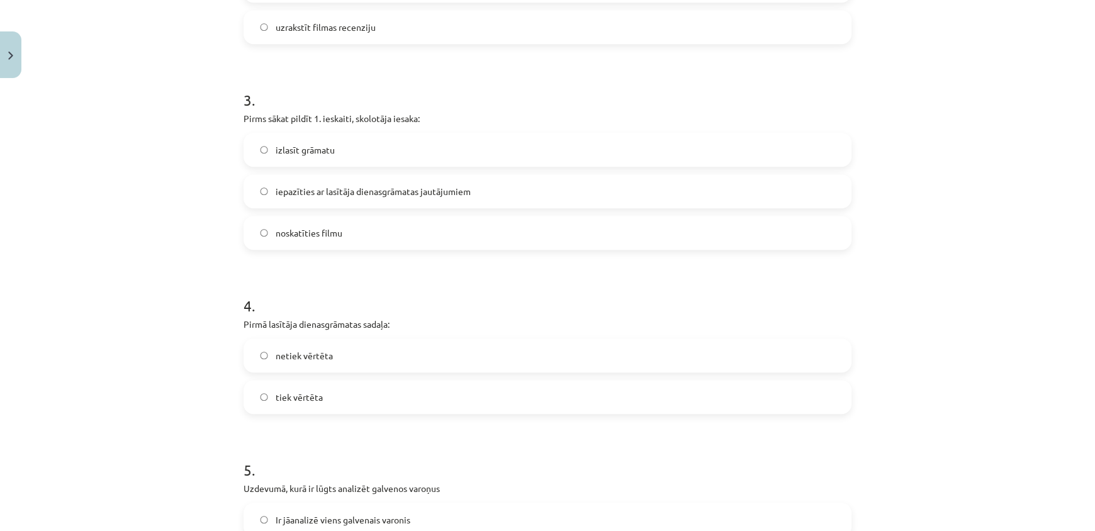
click at [713, 198] on label "iepazīties ar lasītāja dienasgrāmatas jautājumiem" at bounding box center [548, 191] width 606 height 31
click at [701, 157] on label "izlasīt grāmatu" at bounding box center [548, 149] width 606 height 31
click at [711, 188] on label "iepazīties ar lasītāja dienasgrāmatas jautājumiem" at bounding box center [548, 191] width 606 height 31
click at [755, 144] on label "izlasīt grāmatu" at bounding box center [548, 149] width 606 height 31
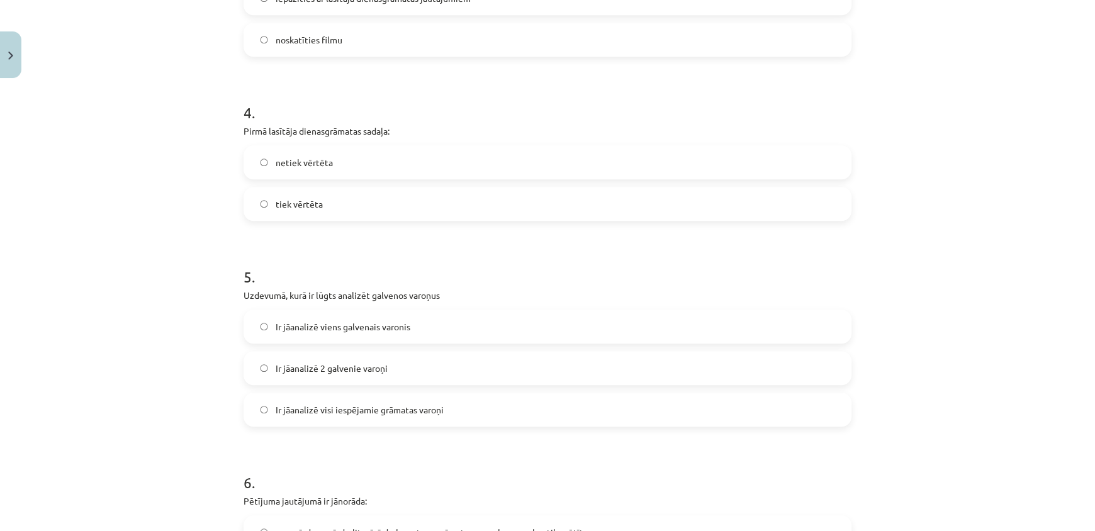
scroll to position [854, 0]
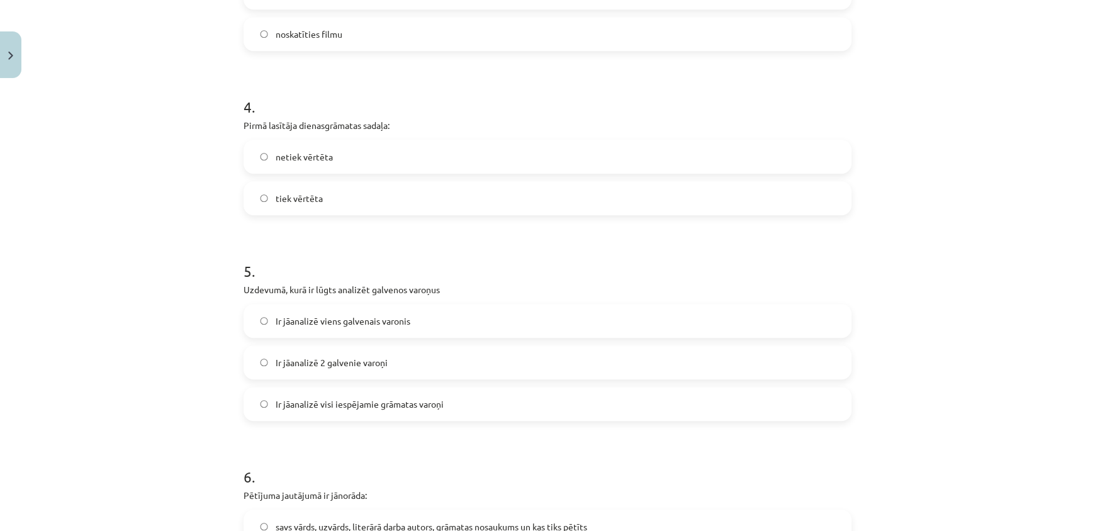
click at [780, 189] on label "tiek vērtēta" at bounding box center [548, 198] width 606 height 31
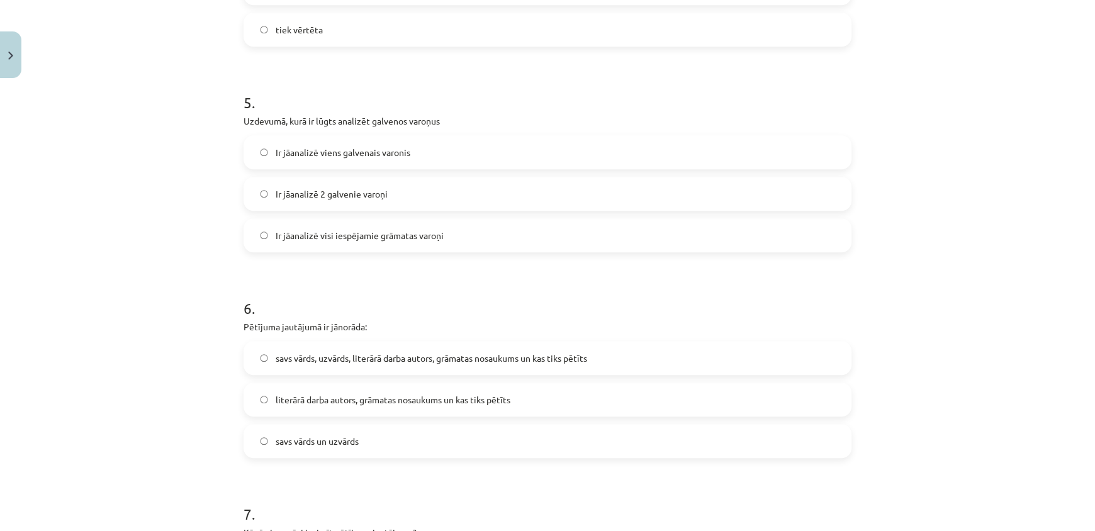
scroll to position [1027, 0]
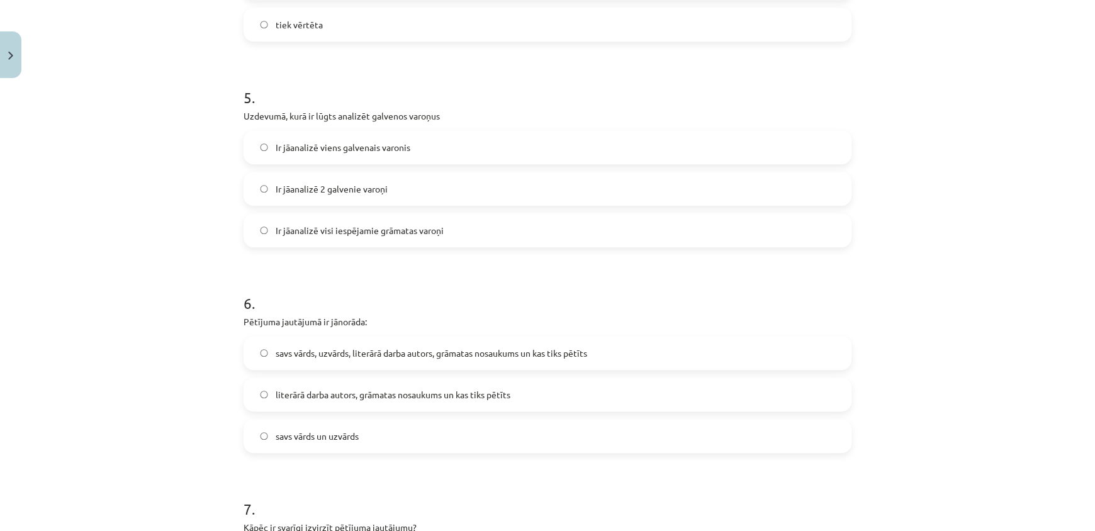
click at [477, 186] on label "Ir jāanalizē 2 galvenie varoņi" at bounding box center [548, 188] width 606 height 31
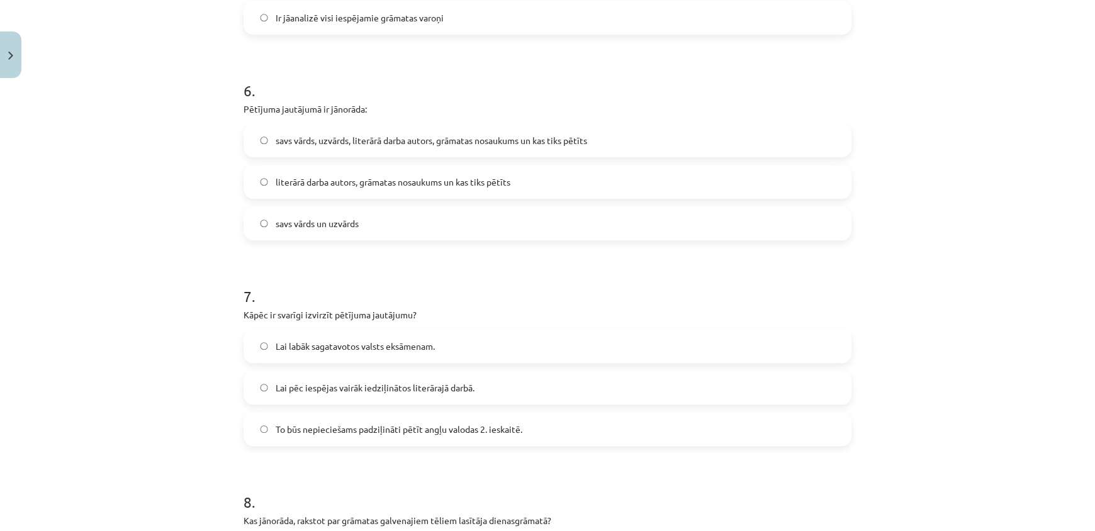
scroll to position [1240, 0]
click at [542, 181] on label "literārā darba autors, grāmatas nosaukums un kas tiks pētīts" at bounding box center [548, 181] width 606 height 31
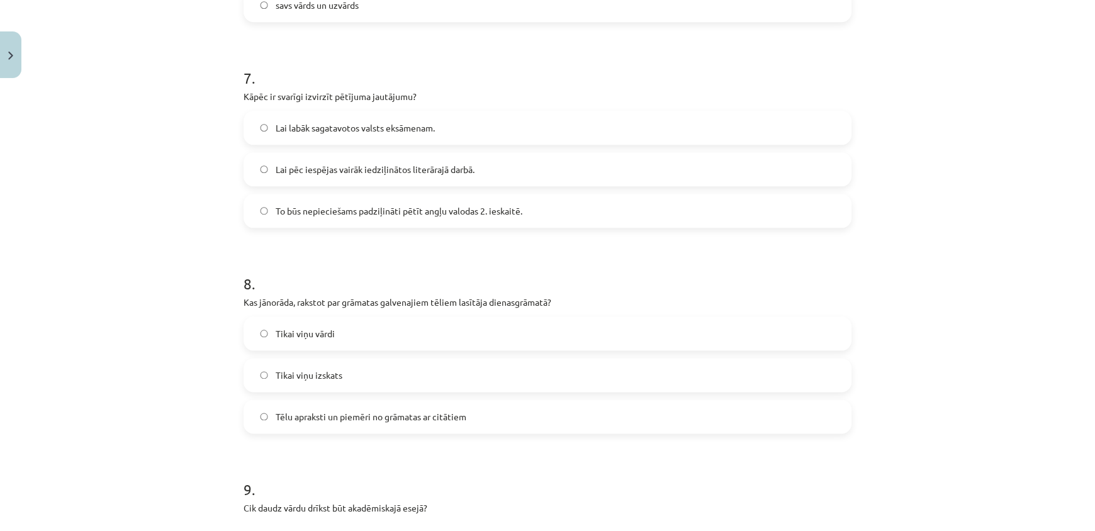
scroll to position [1459, 0]
click at [522, 205] on label "To būs nepieciešams padziļināti pētīt angļu valodas 2. ieskaitē." at bounding box center [548, 210] width 606 height 31
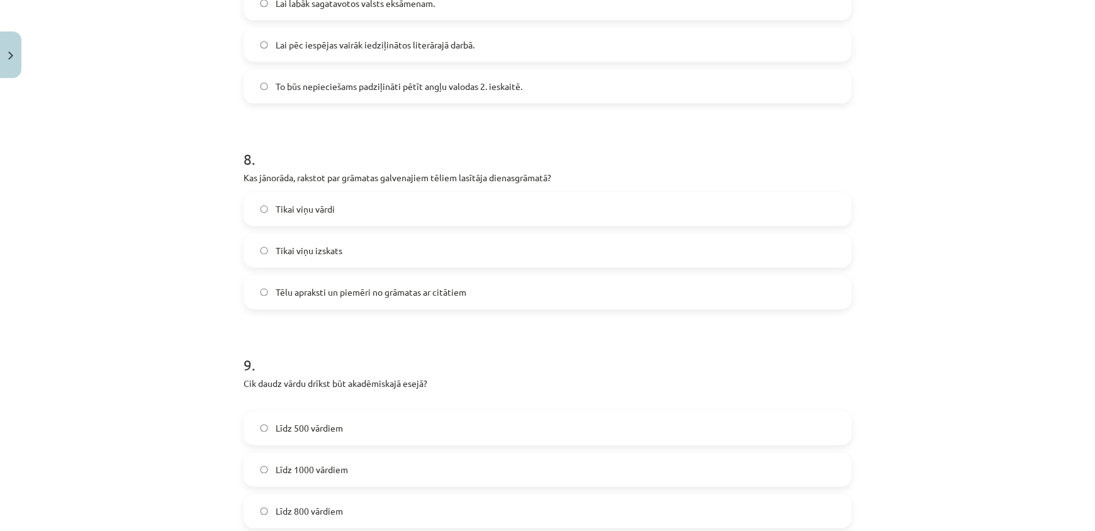
scroll to position [1607, 0]
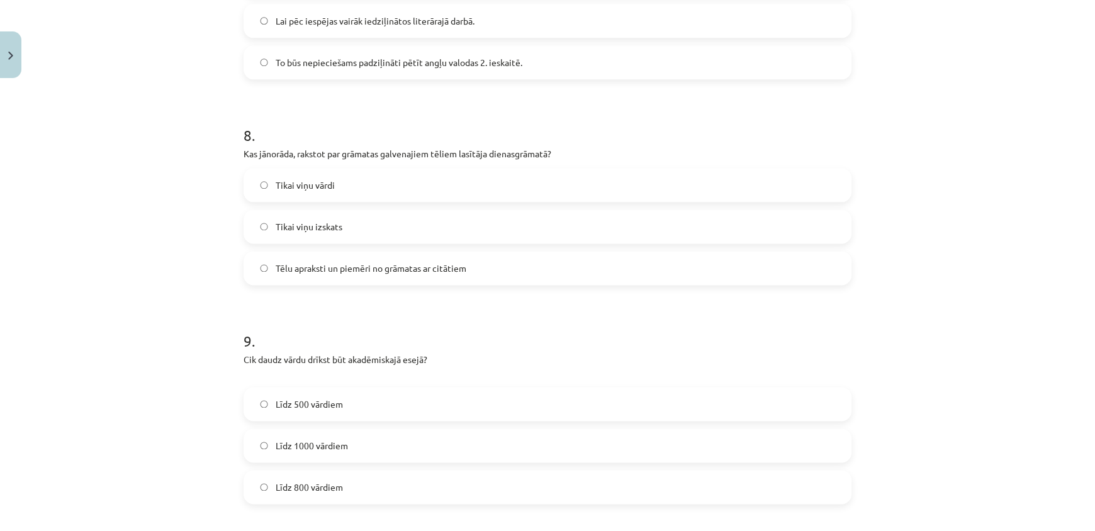
click at [584, 258] on label "Tēlu apraksti un piemēri no grāmatas ar citātiem" at bounding box center [548, 267] width 606 height 31
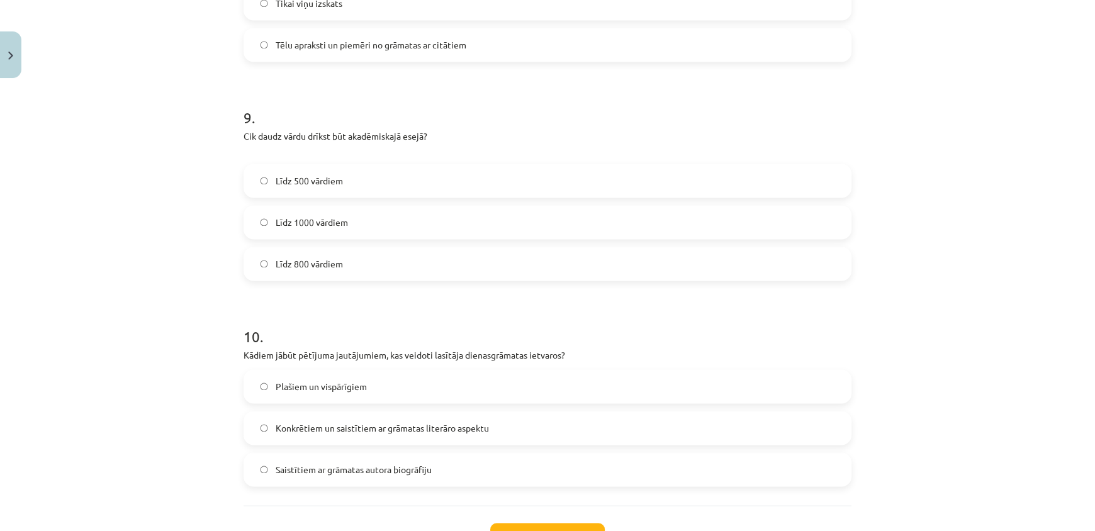
scroll to position [1850, 0]
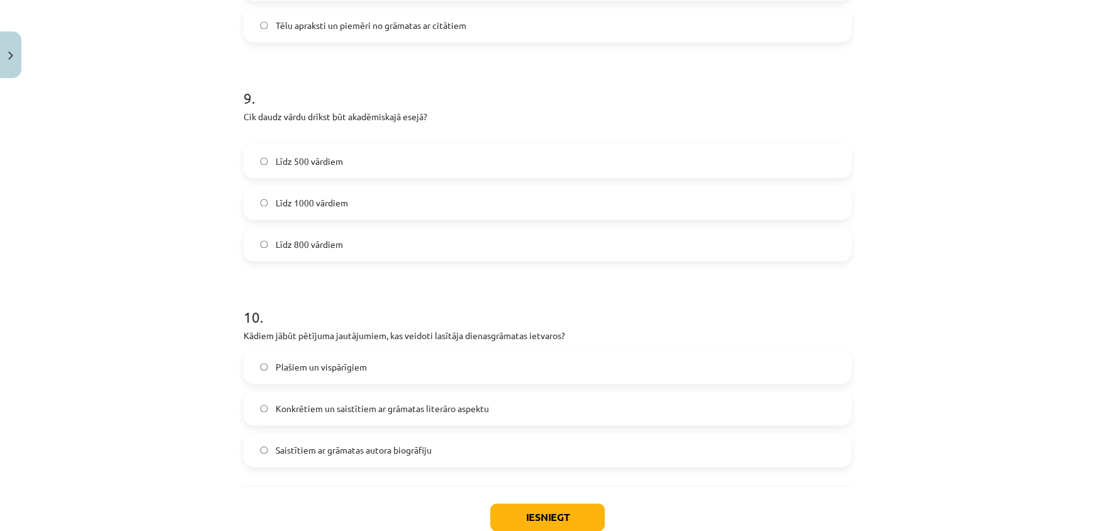
click at [487, 239] on label "Līdz 800 vārdiem" at bounding box center [548, 244] width 606 height 31
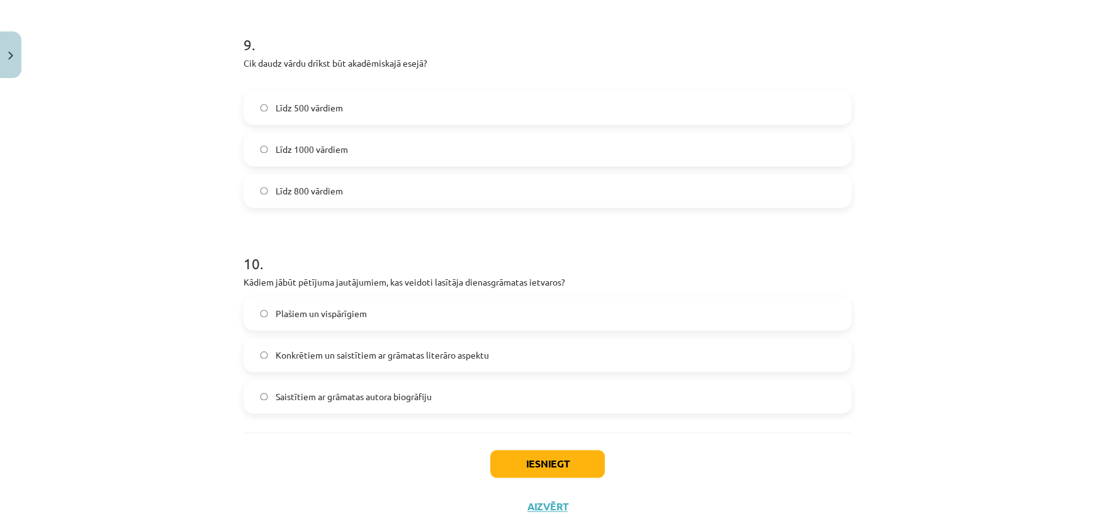
scroll to position [1931, 0]
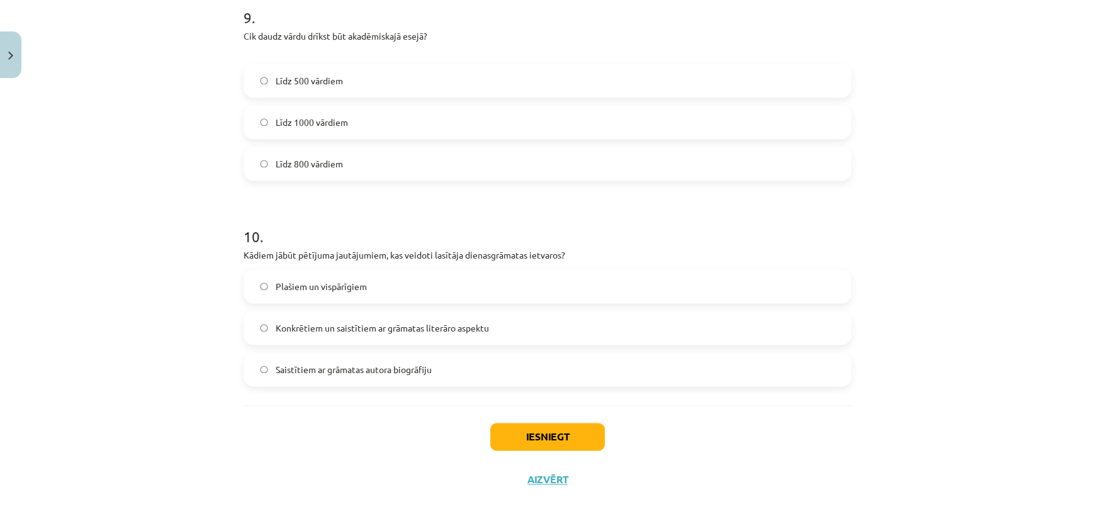
click at [829, 325] on label "Konkrētiem un saistītiem ar grāmatas literāro aspektu" at bounding box center [548, 327] width 606 height 31
click at [546, 435] on button "Iesniegt" at bounding box center [547, 437] width 115 height 28
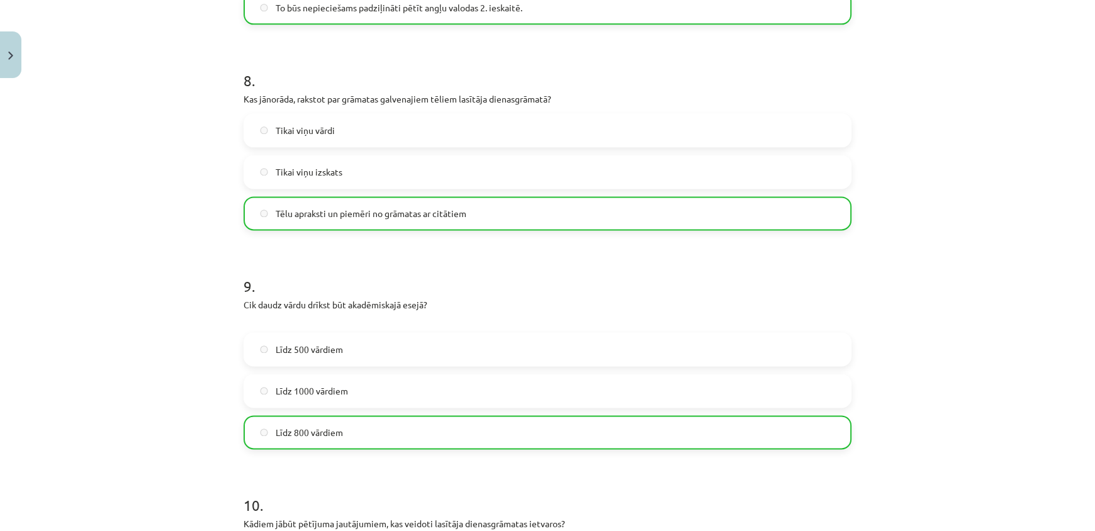
scroll to position [1970, 0]
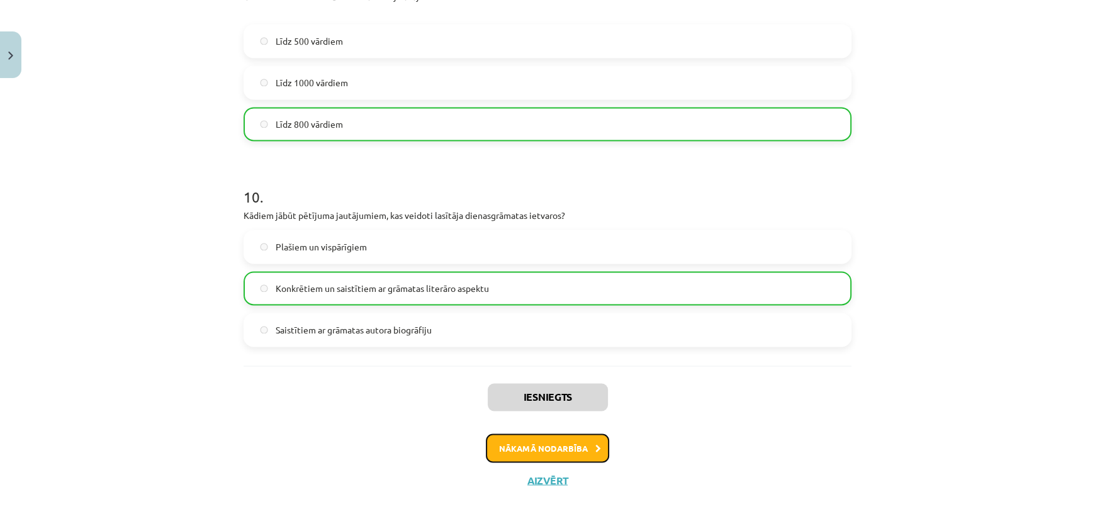
click at [581, 441] on button "Nākamā nodarbība" at bounding box center [547, 448] width 123 height 29
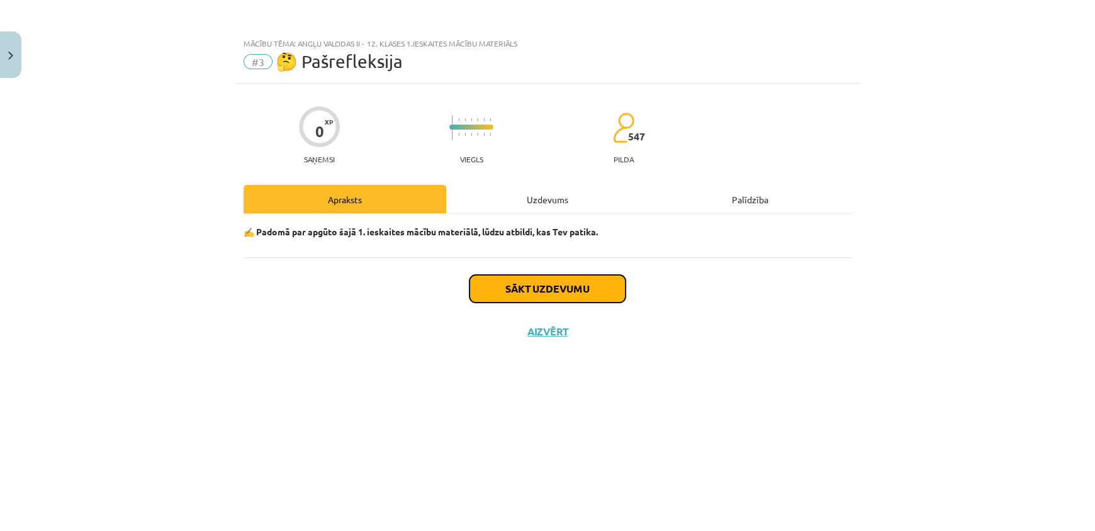
click at [530, 286] on button "Sākt uzdevumu" at bounding box center [548, 289] width 156 height 28
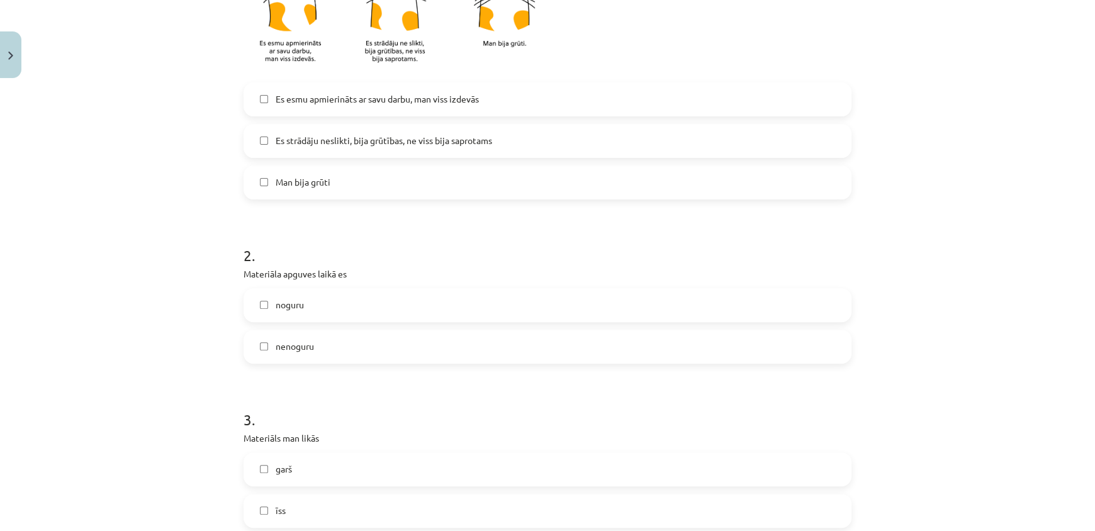
scroll to position [363, 0]
click at [419, 100] on span "Es esmu apmierināts ar savu darbu, man viss izdevās" at bounding box center [377, 99] width 203 height 13
click at [558, 341] on label "nenoguru" at bounding box center [548, 346] width 606 height 31
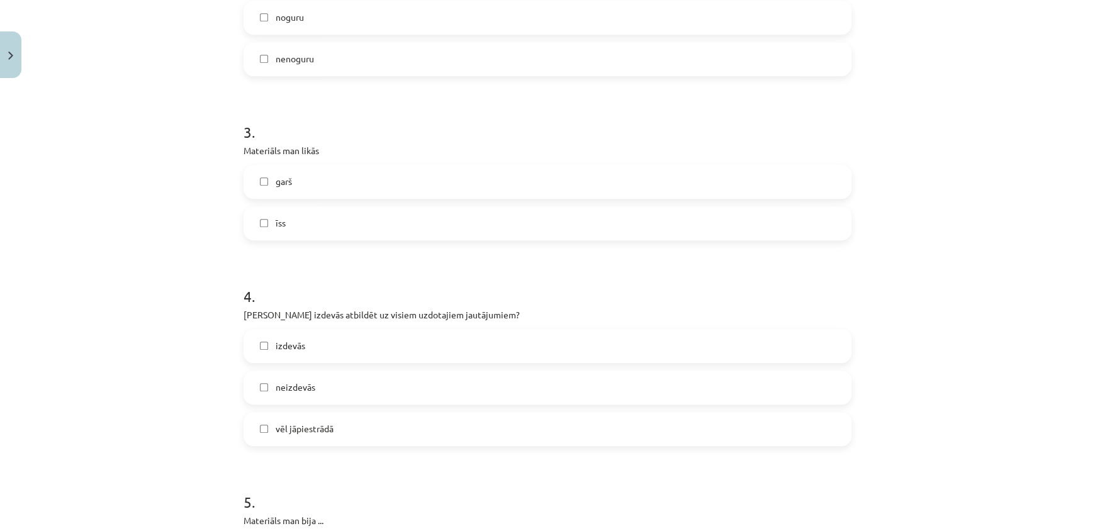
scroll to position [667, 0]
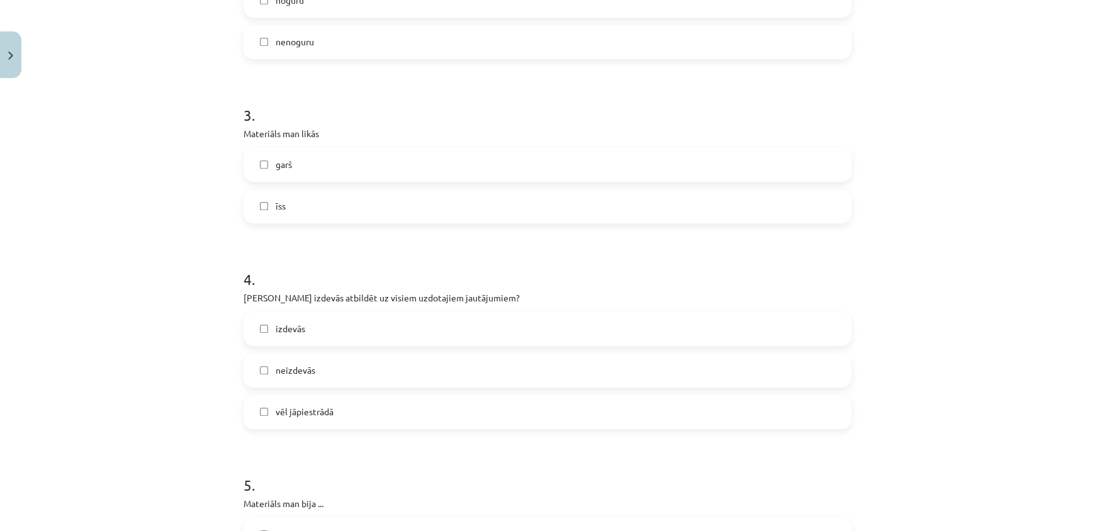
click at [383, 205] on label "īss" at bounding box center [548, 206] width 606 height 31
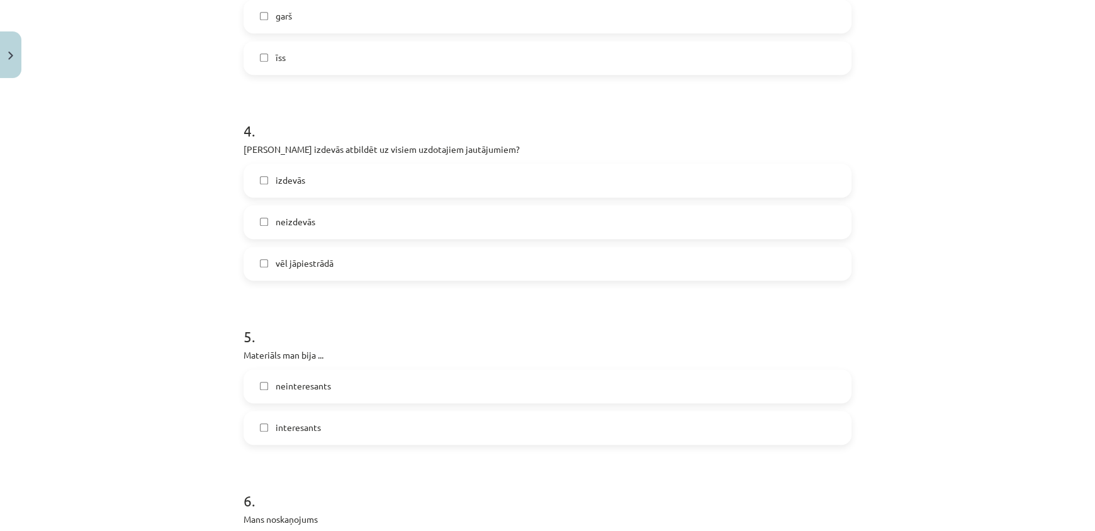
scroll to position [817, 0]
click at [570, 178] on label "izdevās" at bounding box center [548, 179] width 606 height 31
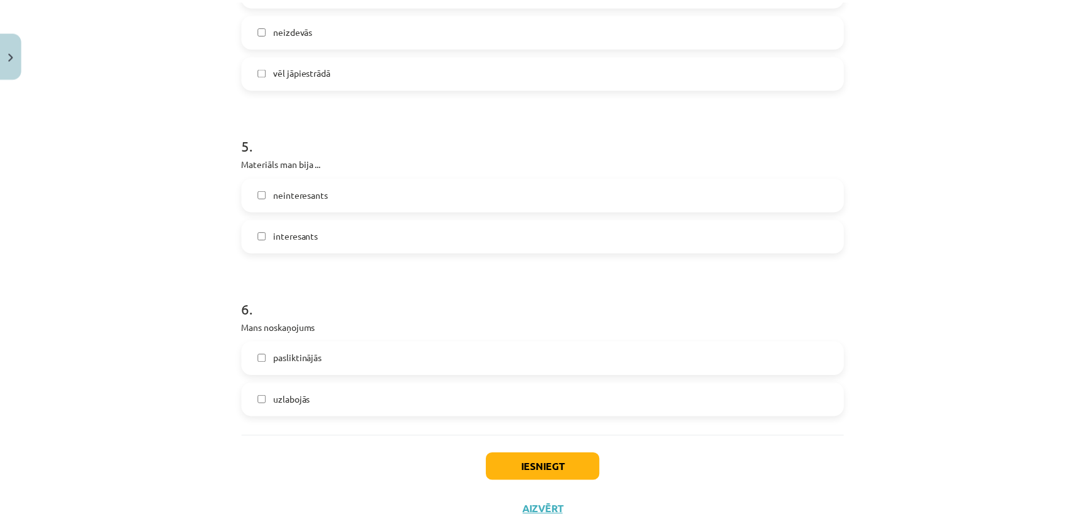
scroll to position [1039, 0]
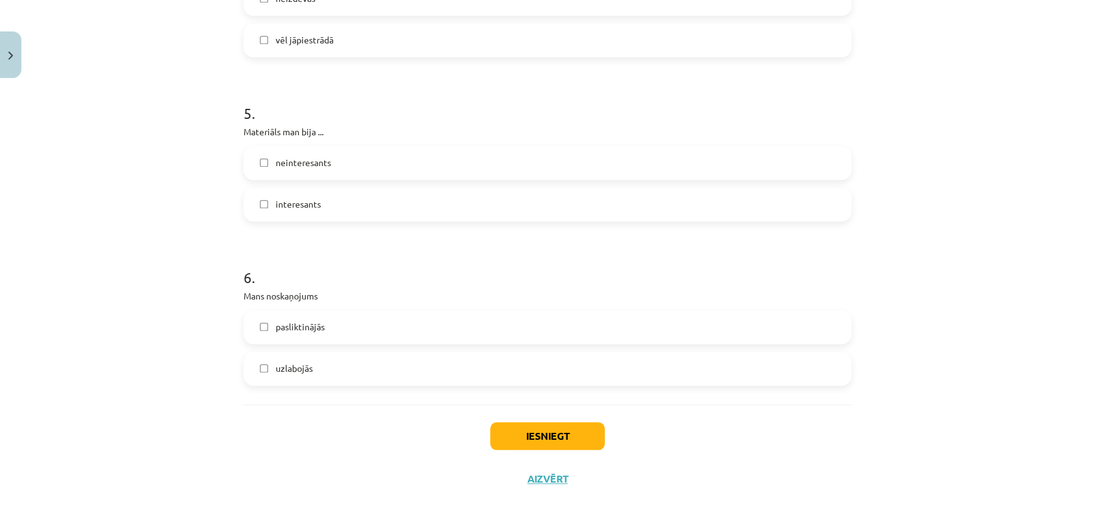
click at [344, 208] on label "interesants" at bounding box center [548, 204] width 606 height 31
click at [382, 354] on label "uzlabojās" at bounding box center [548, 368] width 606 height 31
click at [545, 441] on button "Iesniegt" at bounding box center [547, 436] width 115 height 28
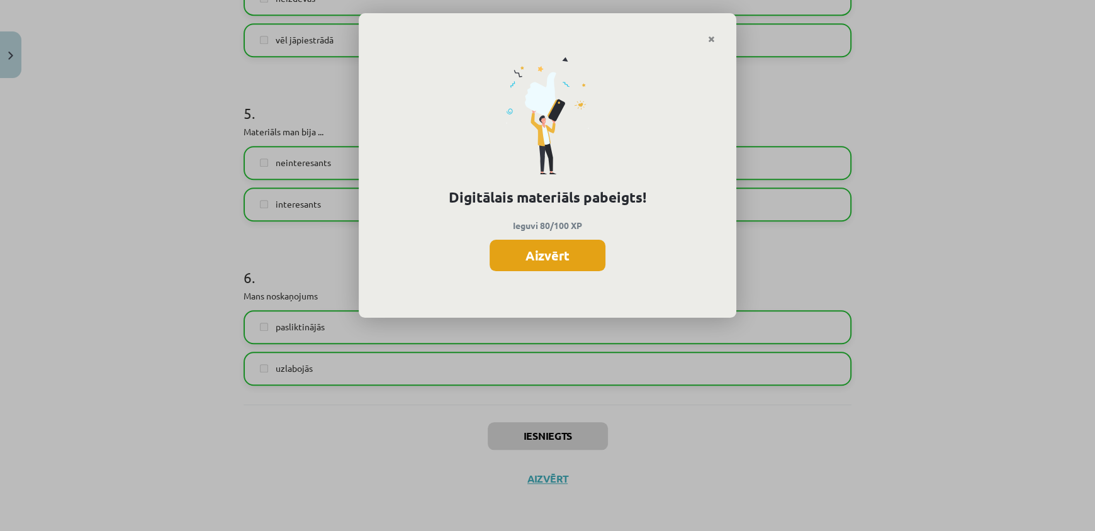
click at [529, 257] on button "Aizvērt" at bounding box center [548, 255] width 116 height 31
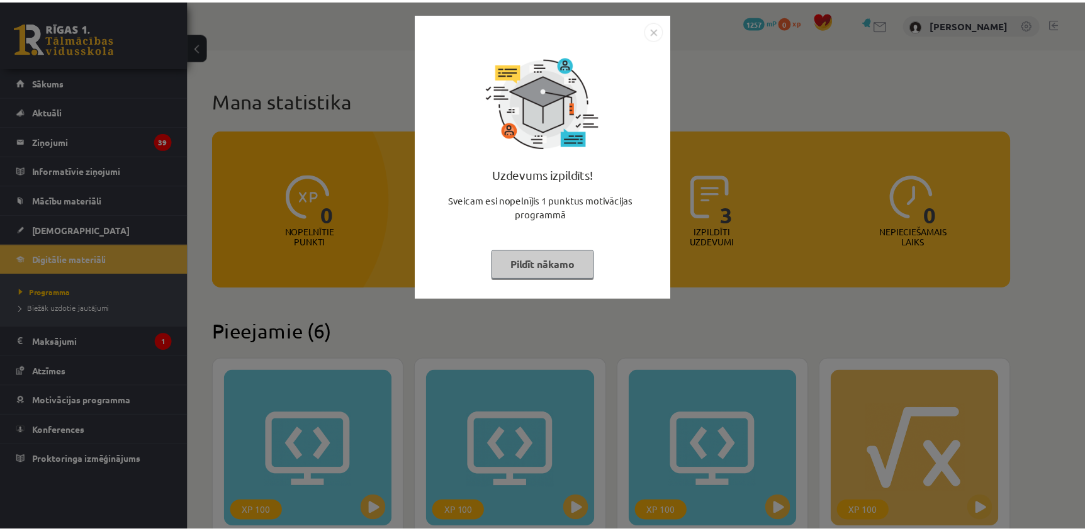
scroll to position [687, 0]
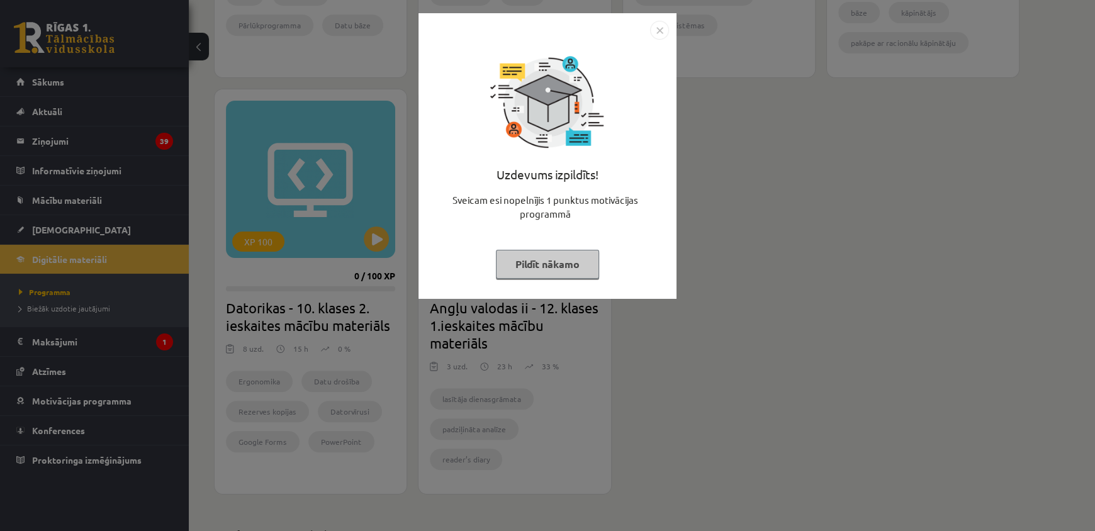
click at [569, 262] on button "Pildīt nākamo" at bounding box center [547, 264] width 103 height 29
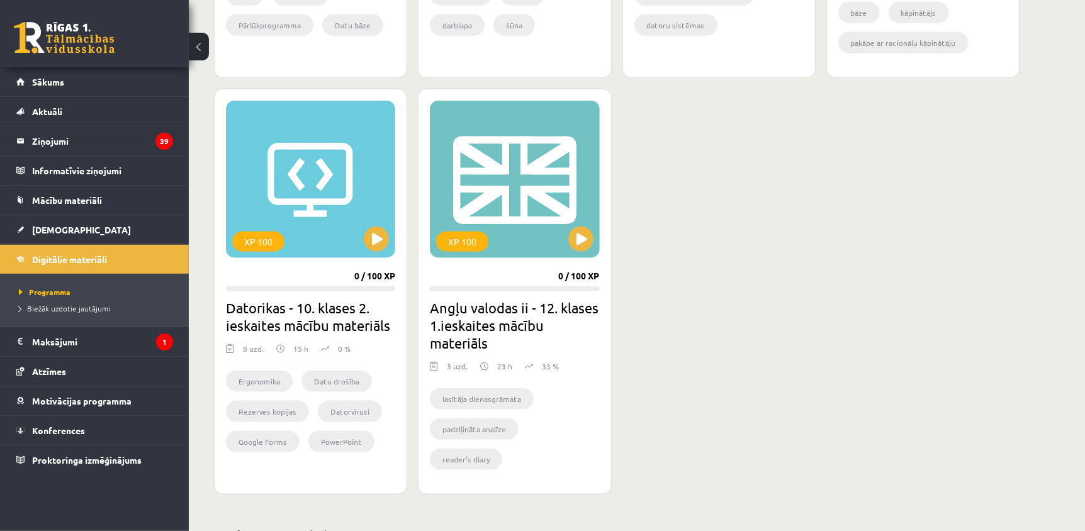
drag, startPoint x: 1083, startPoint y: 363, endPoint x: 1083, endPoint y: 325, distance: 37.1
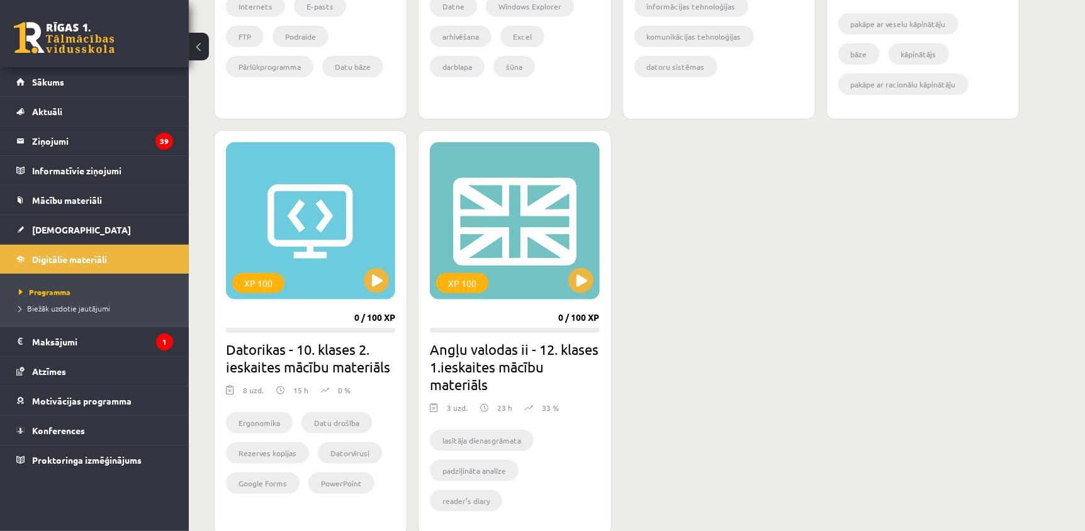
scroll to position [655, 0]
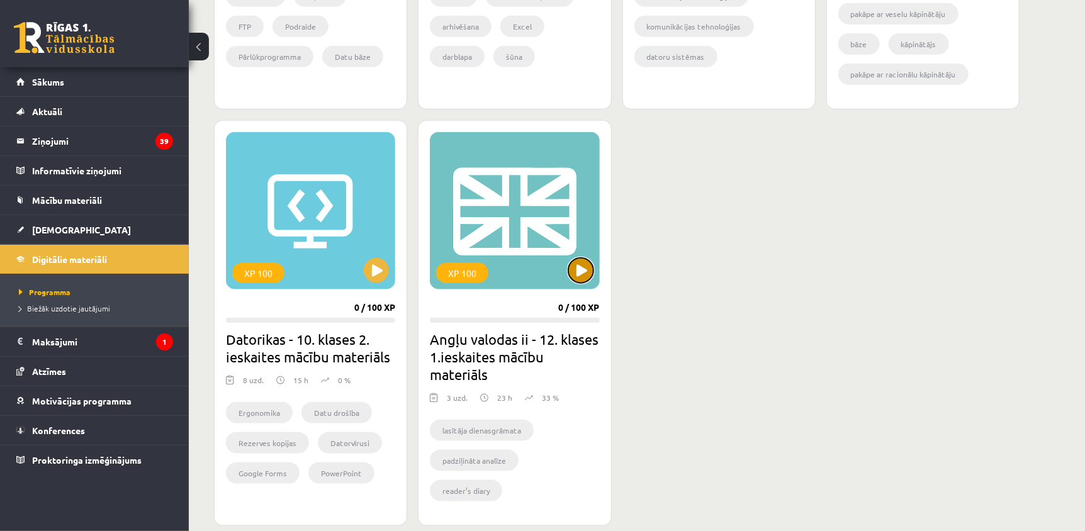
click at [579, 268] on button at bounding box center [580, 270] width 25 height 25
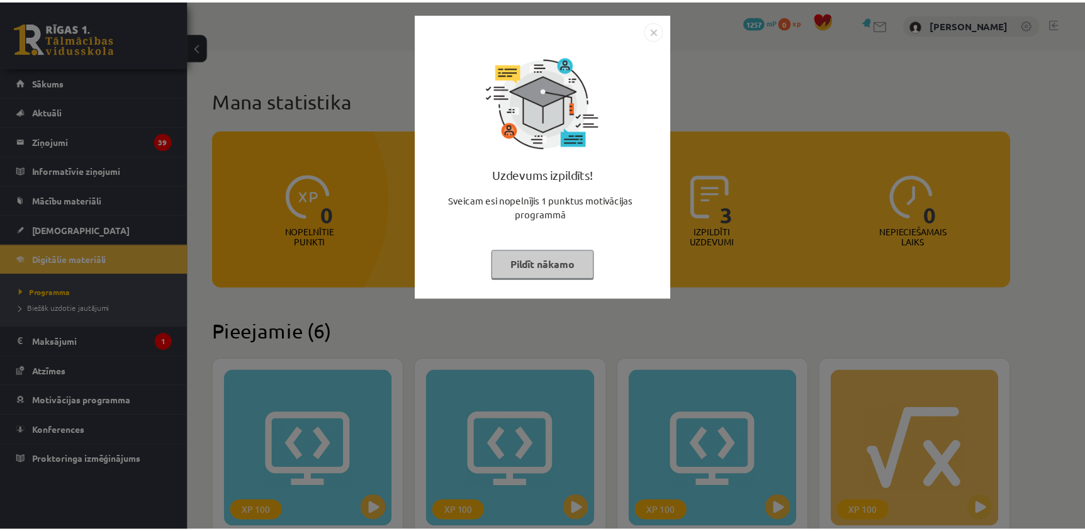
scroll to position [655, 0]
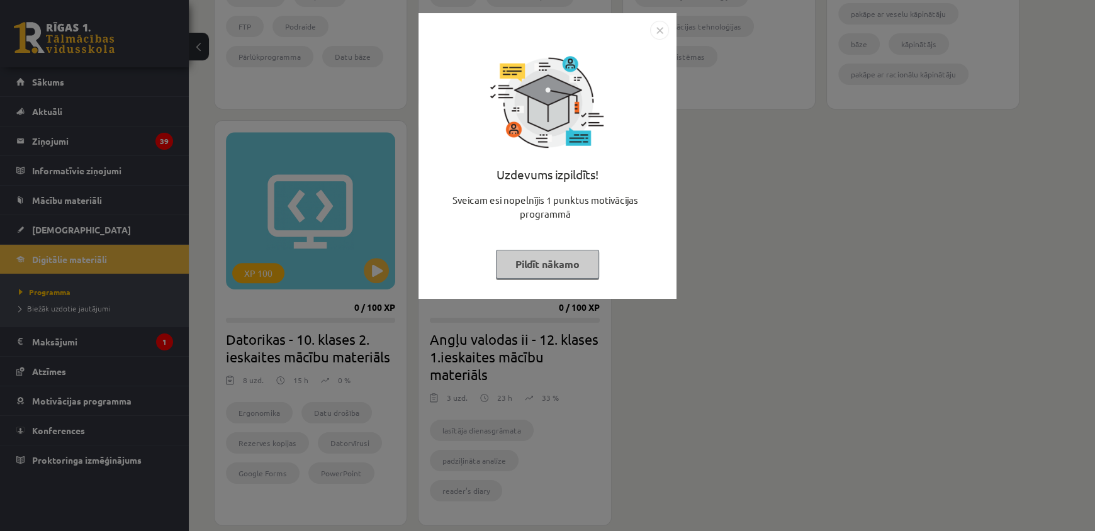
click at [568, 259] on button "Pildīt nākamo" at bounding box center [547, 264] width 103 height 29
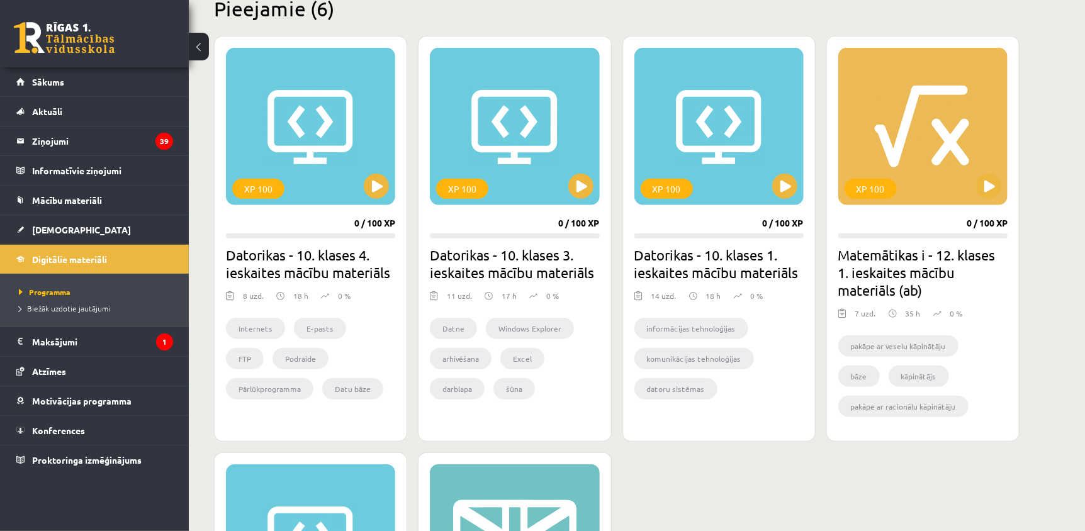
scroll to position [322, 0]
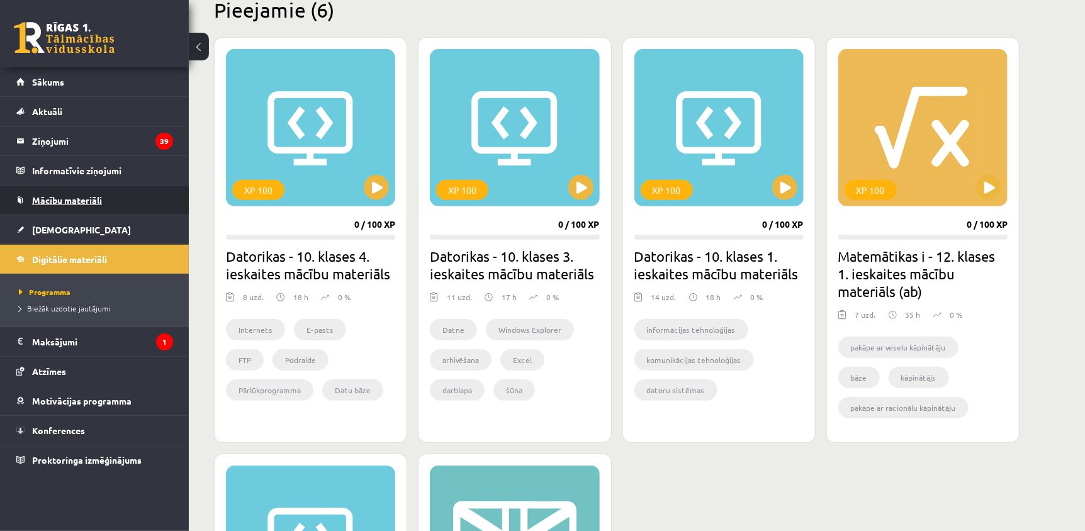
click at [72, 203] on span "Mācību materiāli" at bounding box center [67, 200] width 70 height 11
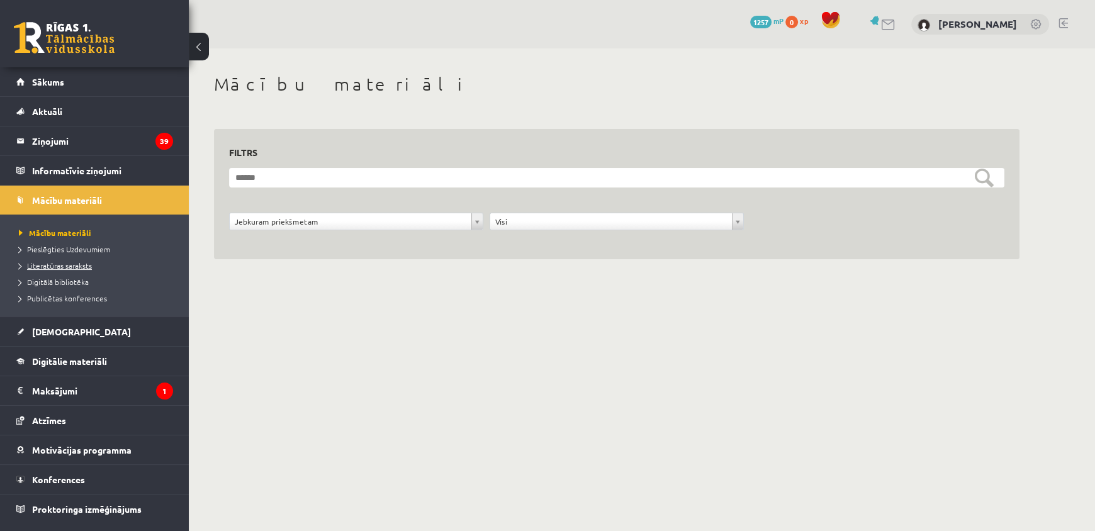
click at [76, 266] on span "Literatūras saraksts" at bounding box center [55, 266] width 73 height 10
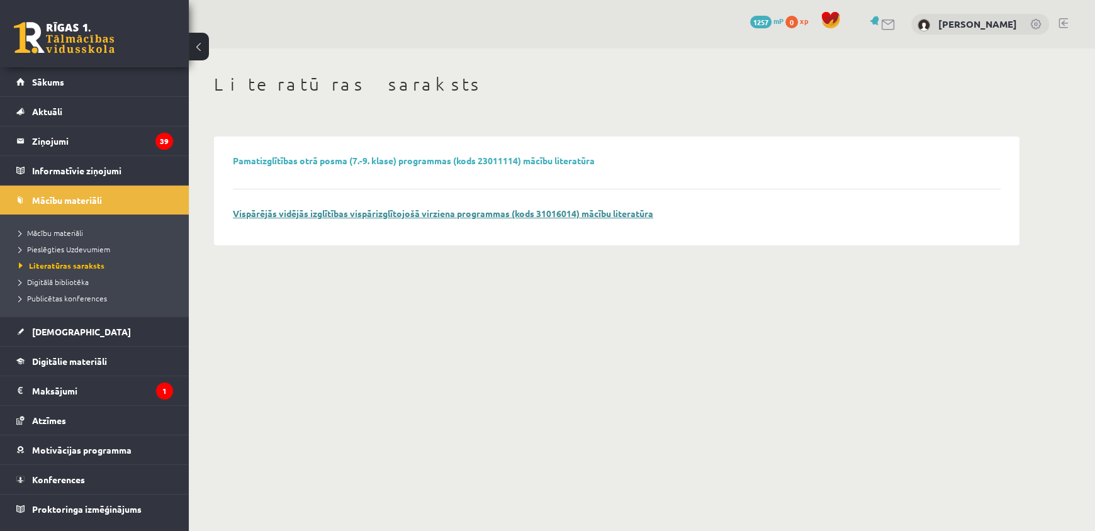
click at [504, 217] on link "Vispārējās vidējās izglītības vispārizglītojošā virziena programmas (kods 31016…" at bounding box center [443, 213] width 421 height 11
click at [69, 277] on span "Digitālā bibliotēka" at bounding box center [54, 282] width 70 height 10
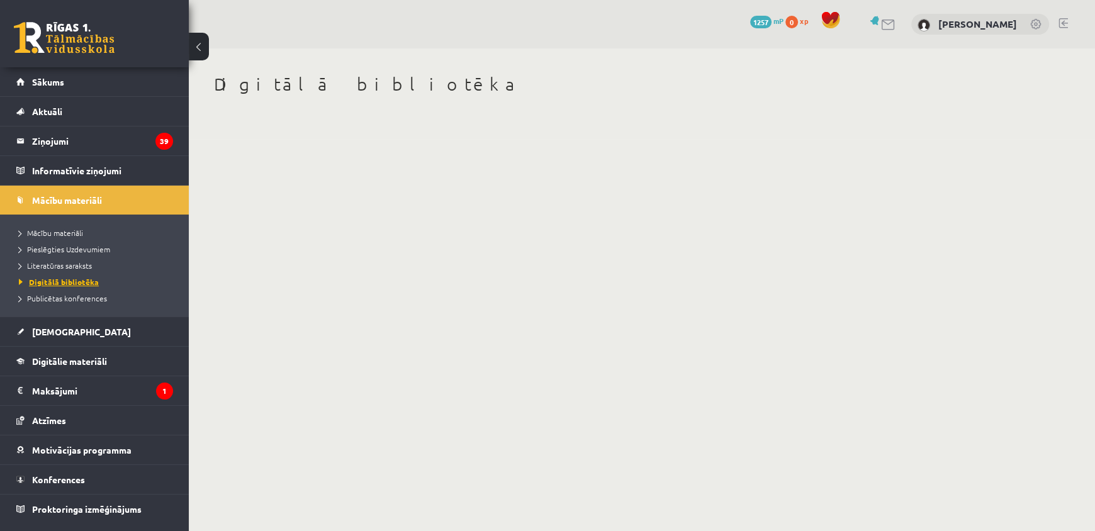
click at [63, 283] on span "Digitālā bibliotēka" at bounding box center [59, 282] width 80 height 10
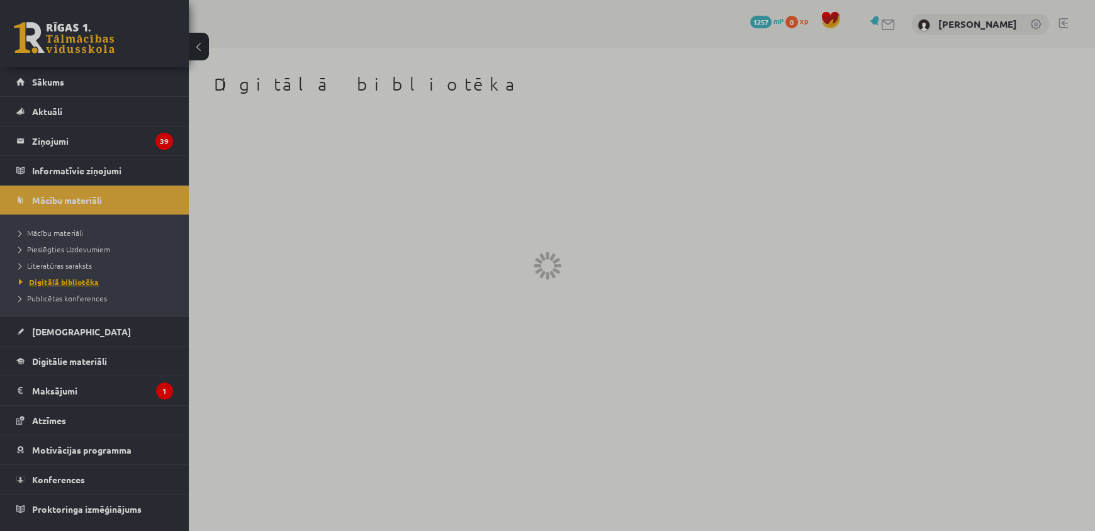
click at [63, 283] on div at bounding box center [547, 265] width 1095 height 531
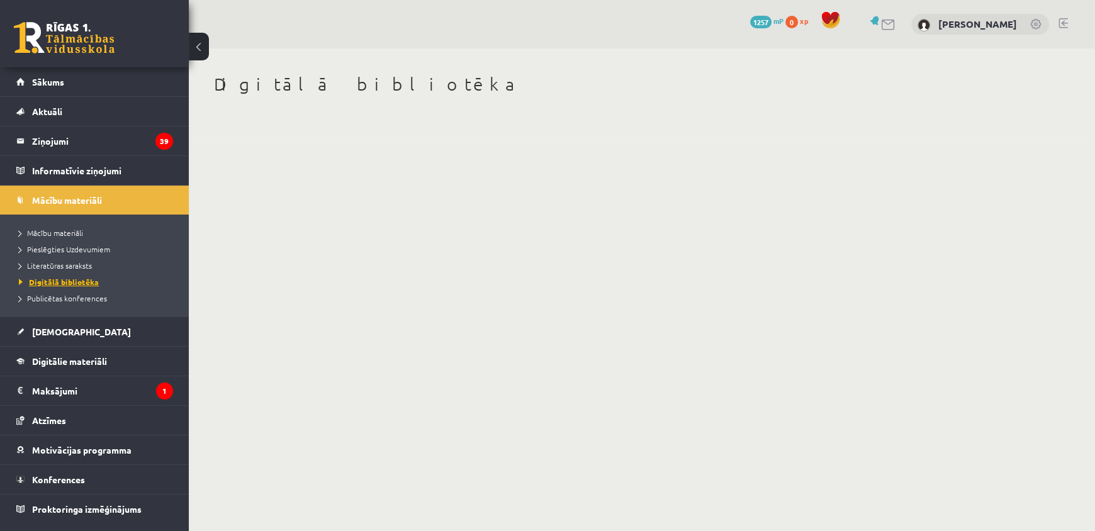
click at [63, 283] on span "Digitālā bibliotēka" at bounding box center [59, 282] width 80 height 10
click at [66, 266] on span "Literatūras saraksts" at bounding box center [55, 266] width 73 height 10
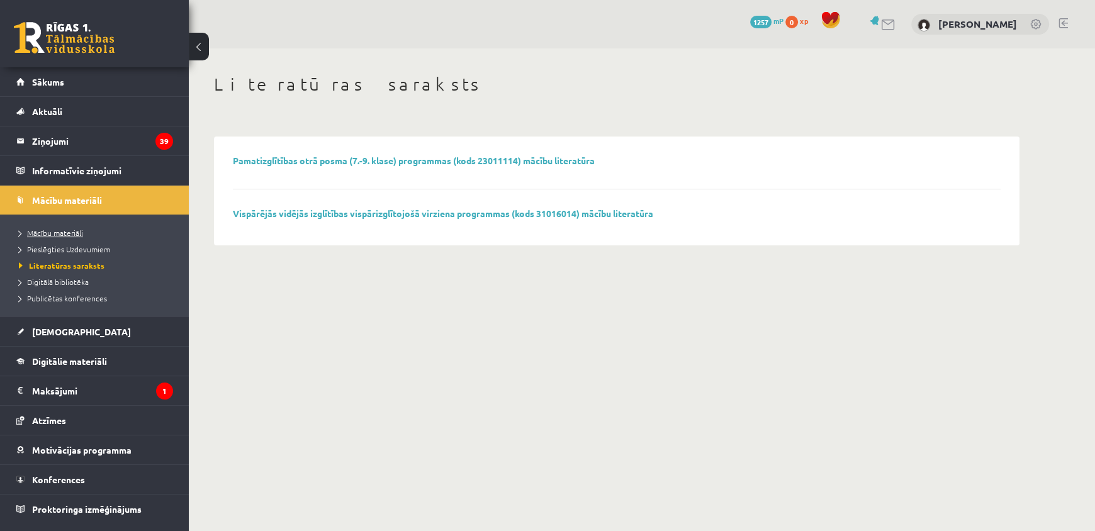
click at [54, 233] on span "Mācību materiāli" at bounding box center [51, 233] width 64 height 10
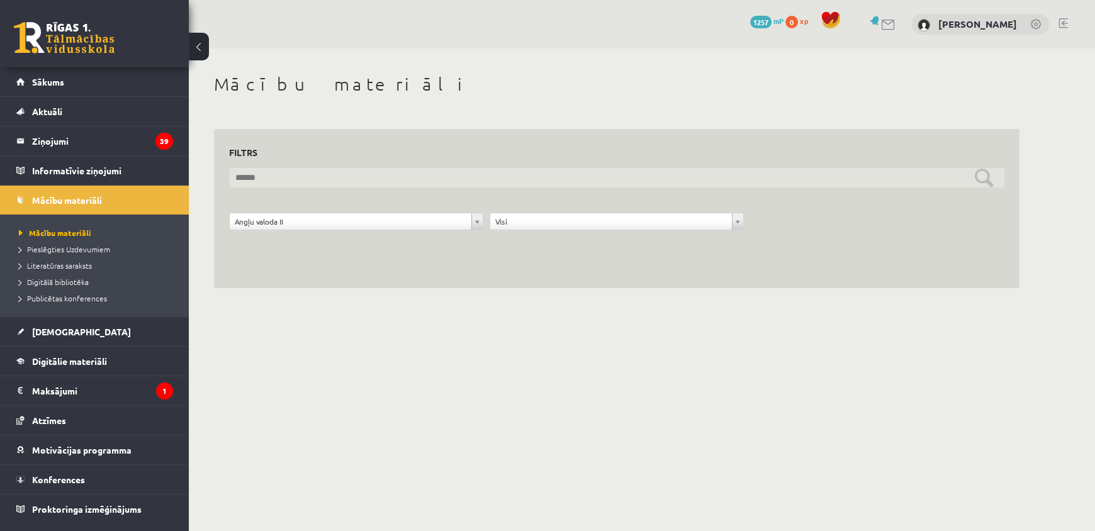
click at [964, 172] on input "text" at bounding box center [617, 178] width 776 height 20
click at [990, 175] on input "text" at bounding box center [617, 178] width 776 height 20
click at [990, 179] on input "text" at bounding box center [617, 178] width 776 height 20
